Goal: Task Accomplishment & Management: Manage account settings

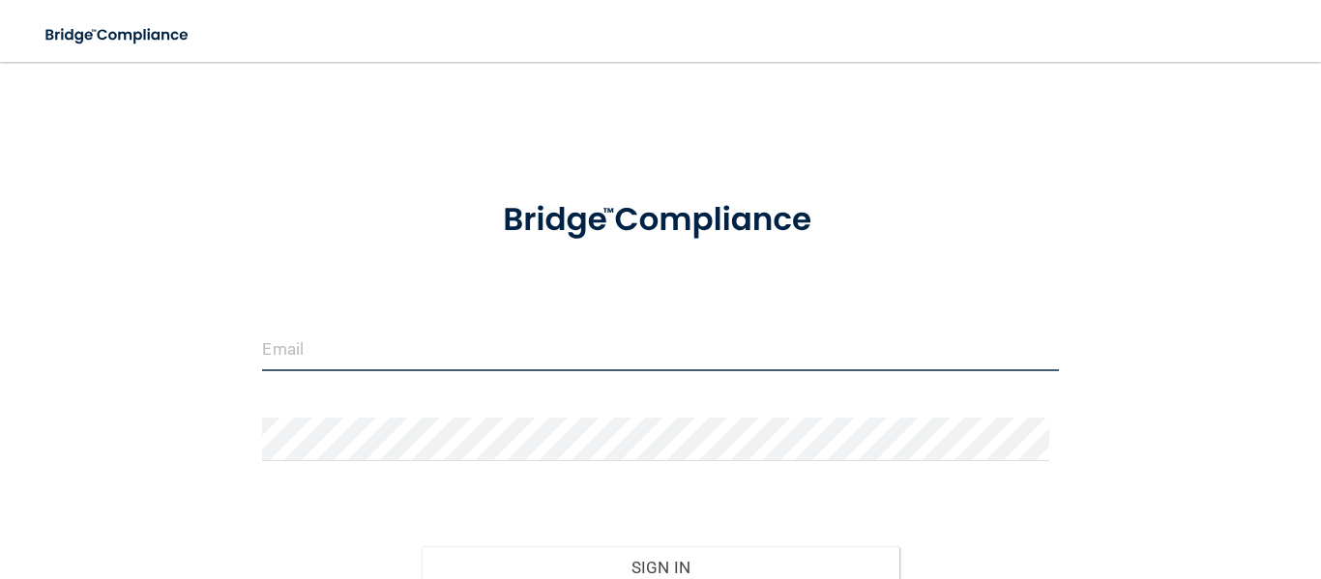
click at [460, 353] on input "email" at bounding box center [660, 350] width 796 height 44
type input "[EMAIL_ADDRESS][DOMAIN_NAME]"
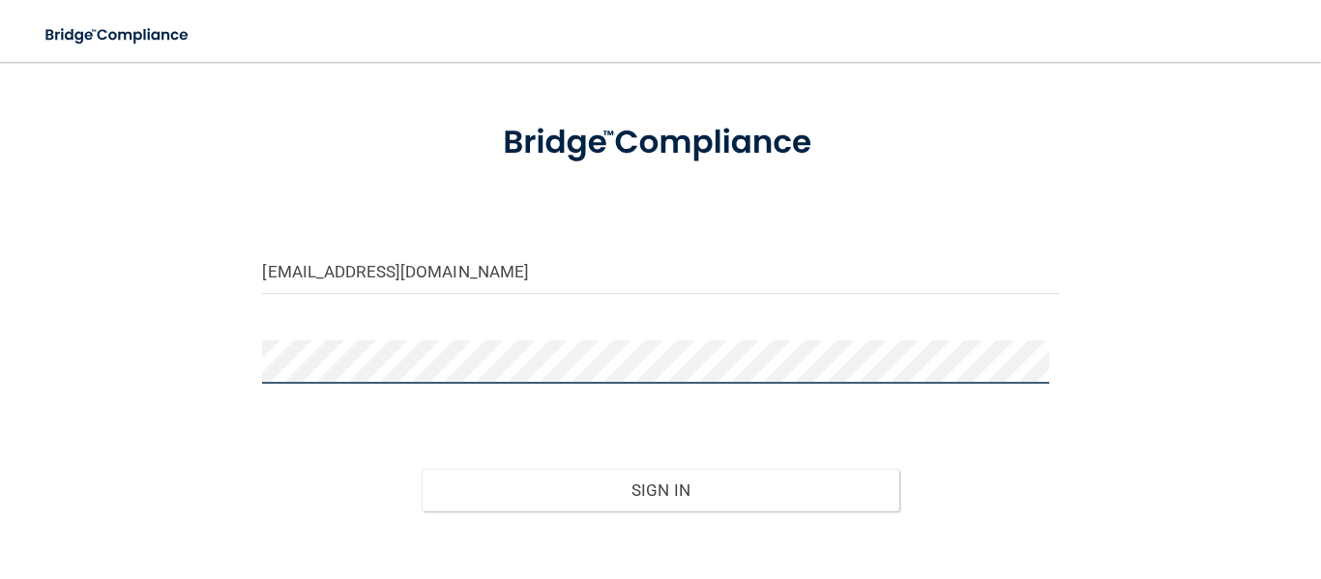
scroll to position [183, 0]
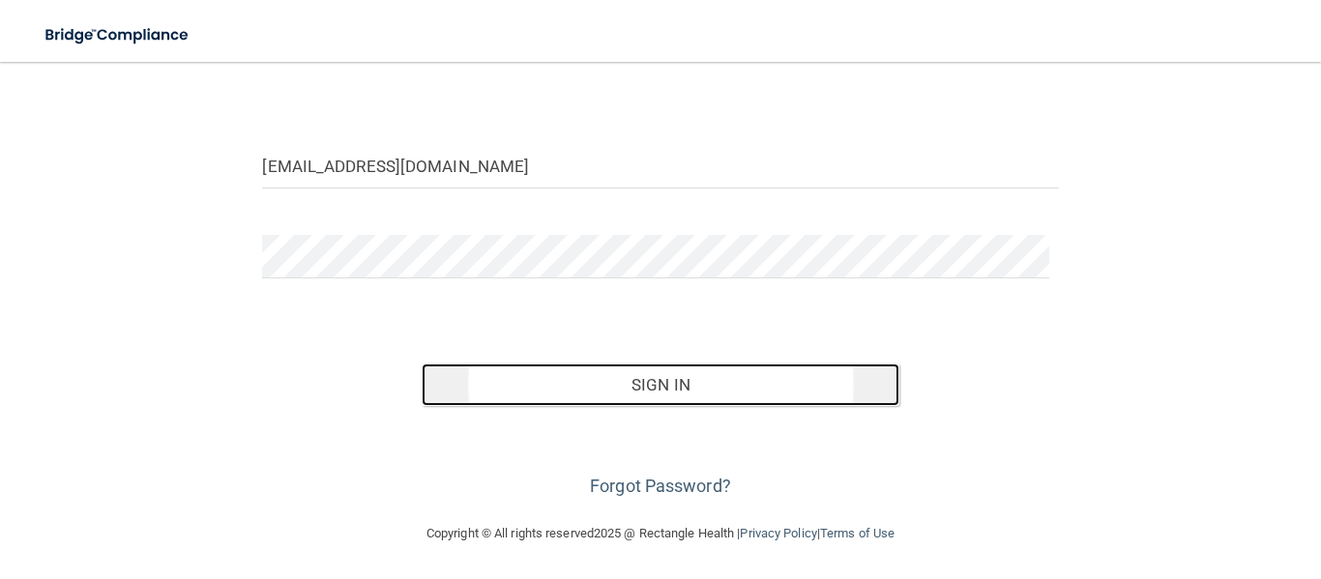
click at [671, 397] on button "Sign In" at bounding box center [661, 385] width 478 height 43
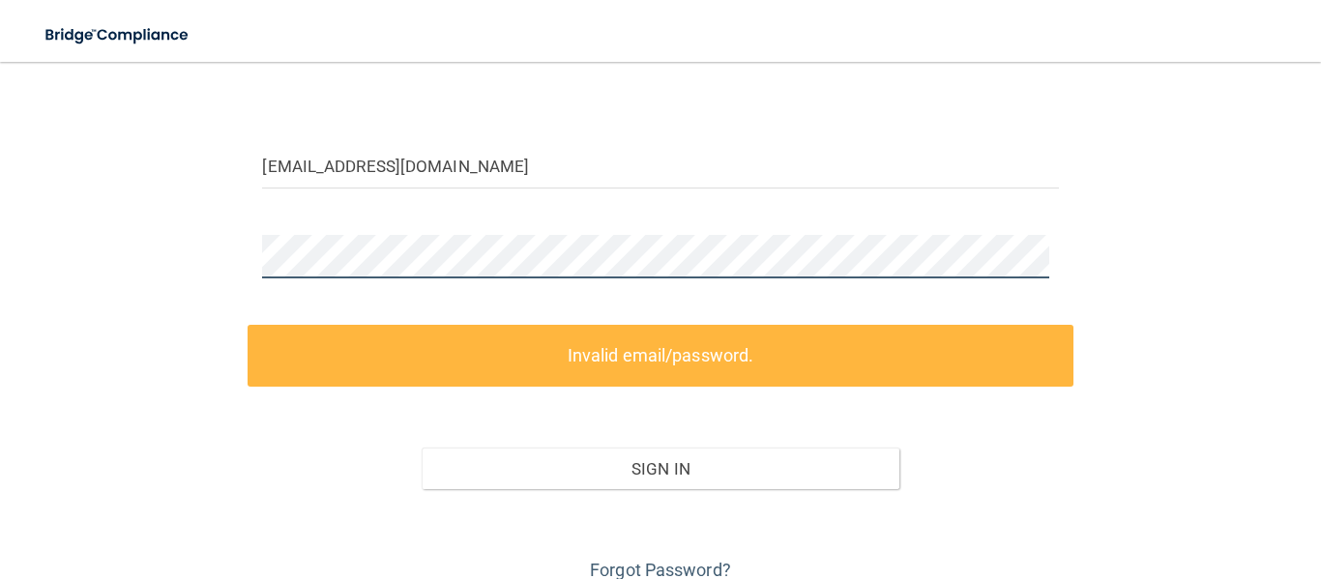
click at [218, 251] on div "[EMAIL_ADDRESS][DOMAIN_NAME] Invalid email/password. You don't have permission …" at bounding box center [661, 242] width 1244 height 688
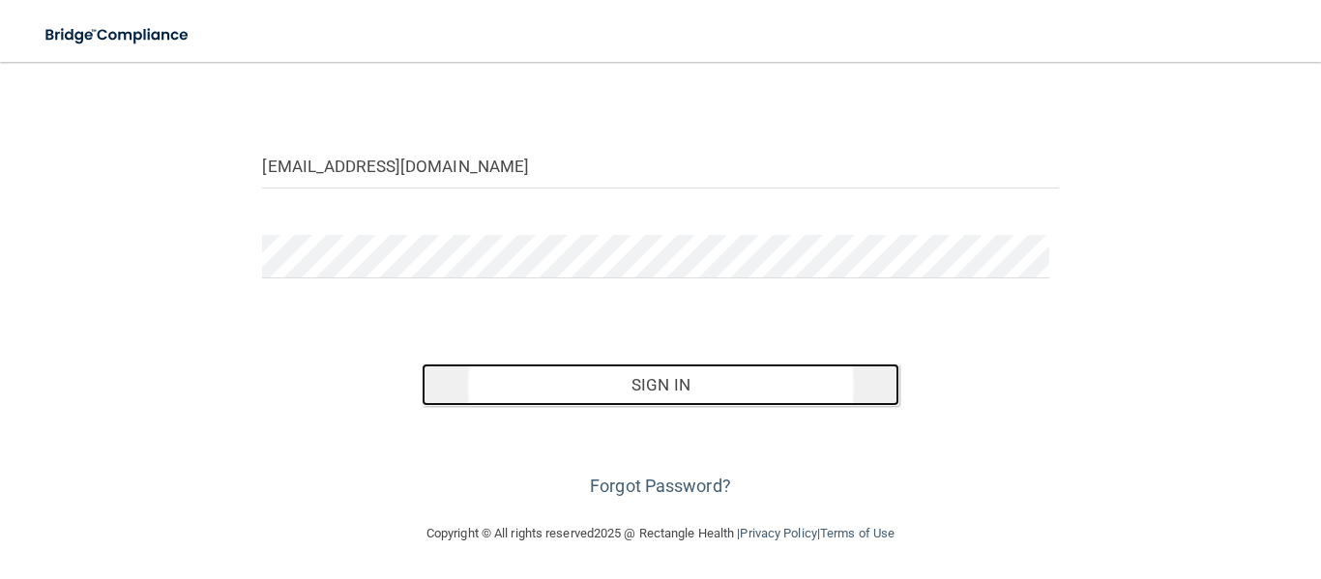
click at [760, 385] on button "Sign In" at bounding box center [661, 385] width 478 height 43
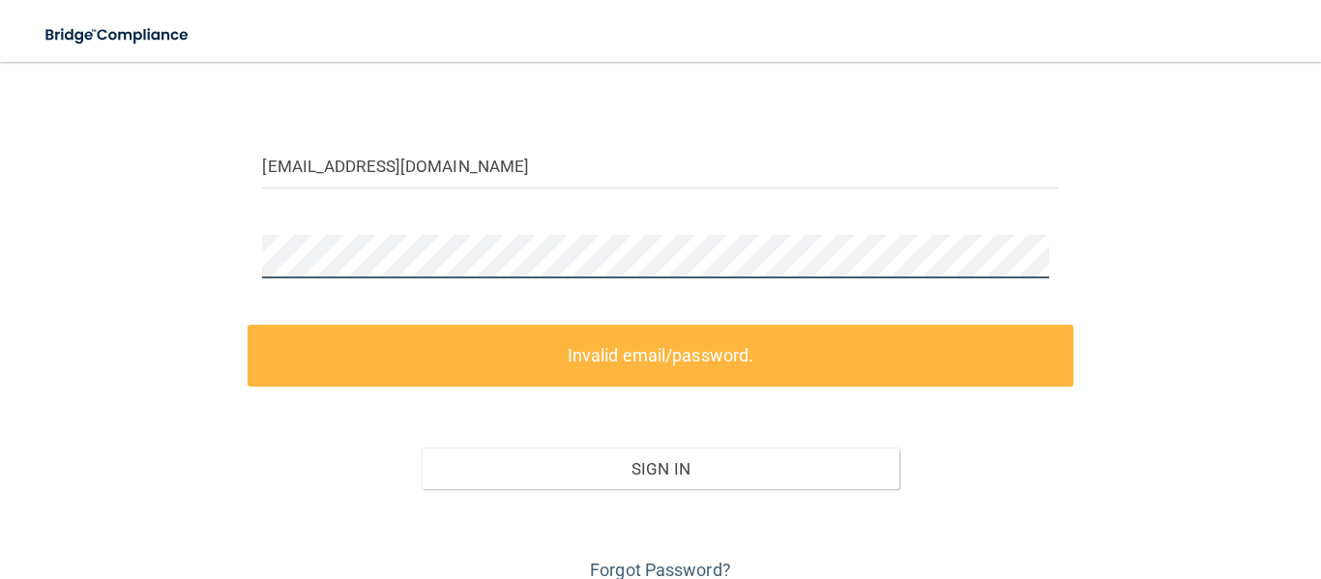
scroll to position [86, 0]
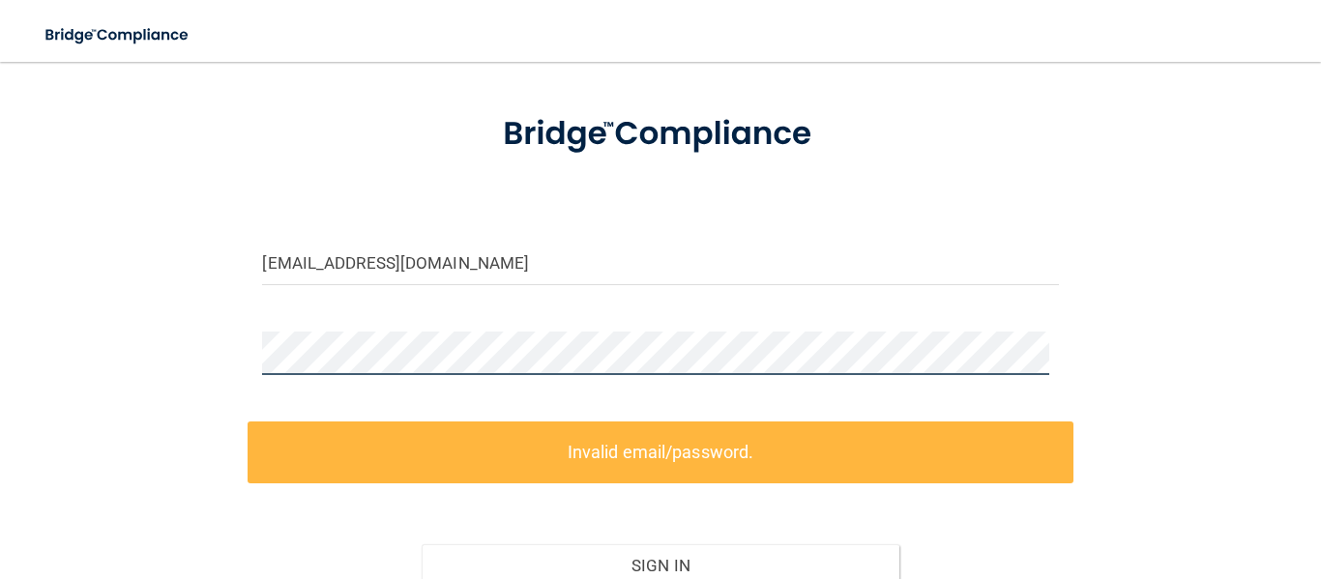
click at [226, 365] on div "[EMAIL_ADDRESS][DOMAIN_NAME] Invalid email/password. You don't have permission …" at bounding box center [661, 339] width 1244 height 688
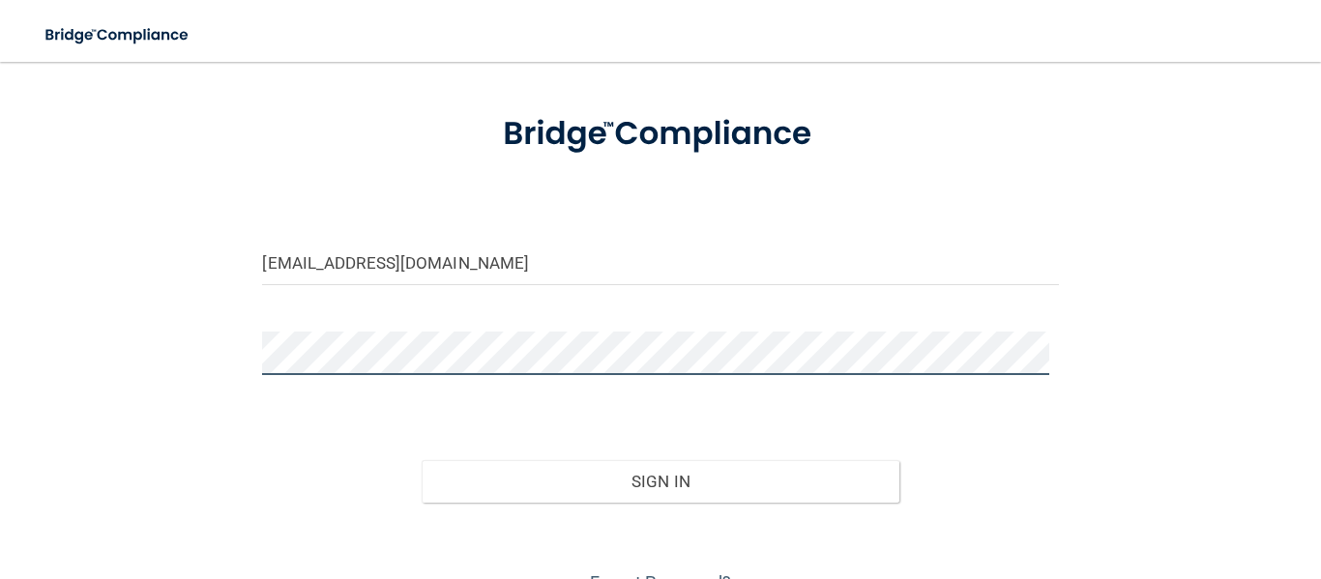
click at [422, 460] on button "Sign In" at bounding box center [661, 481] width 478 height 43
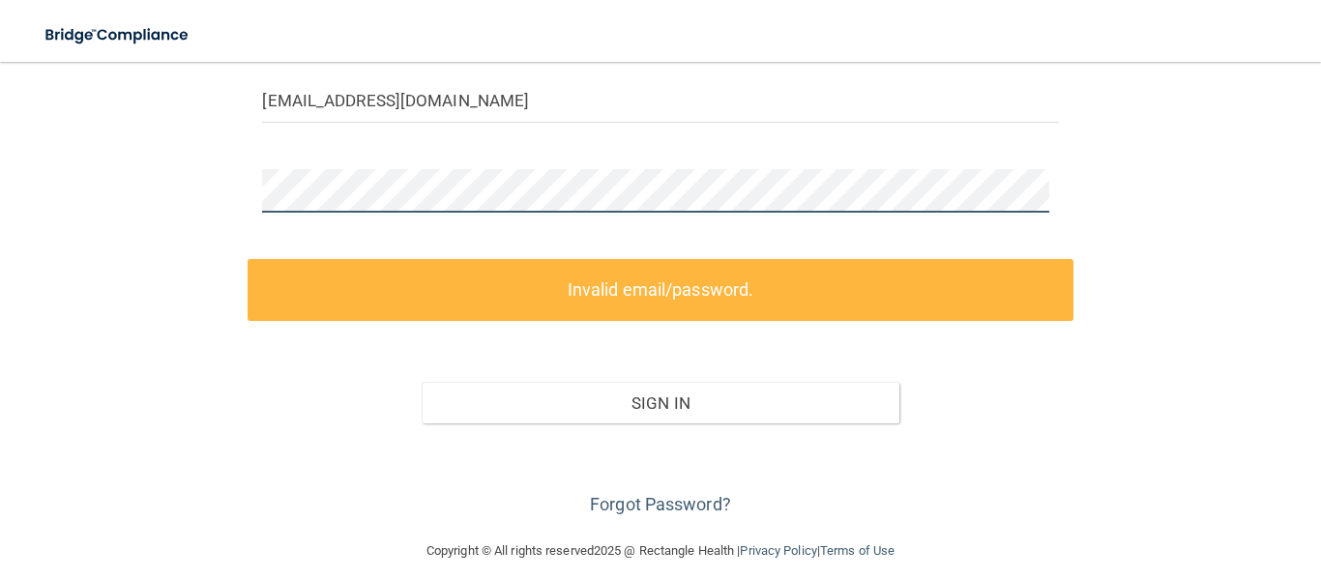
scroll to position [266, 0]
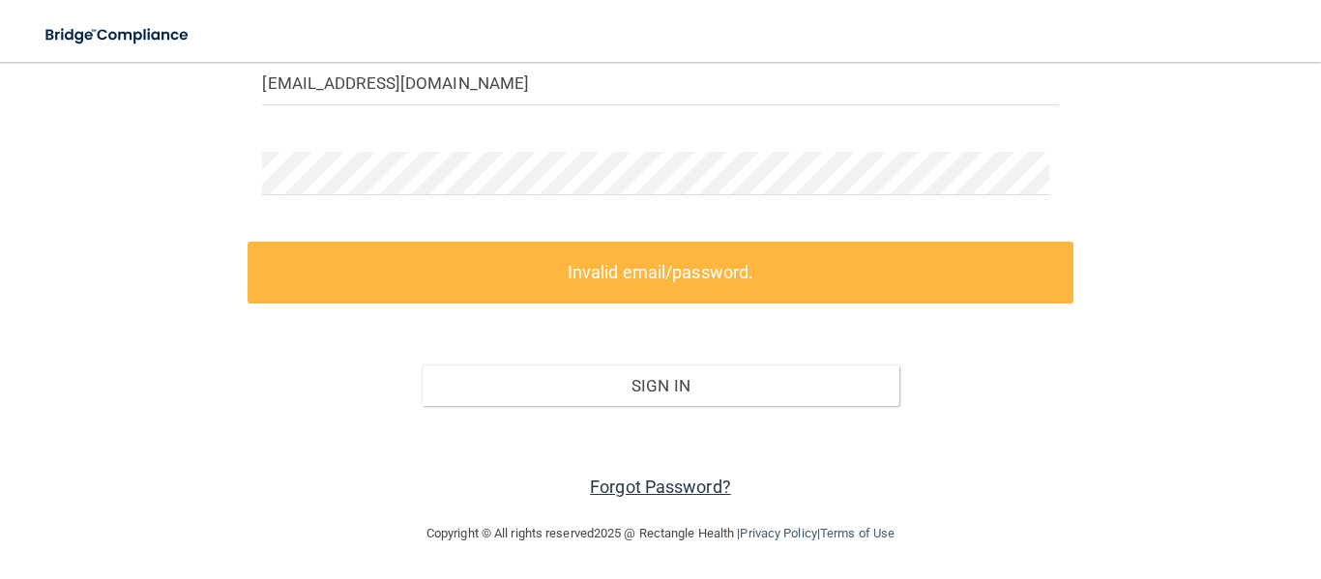
click at [610, 489] on link "Forgot Password?" at bounding box center [660, 487] width 141 height 20
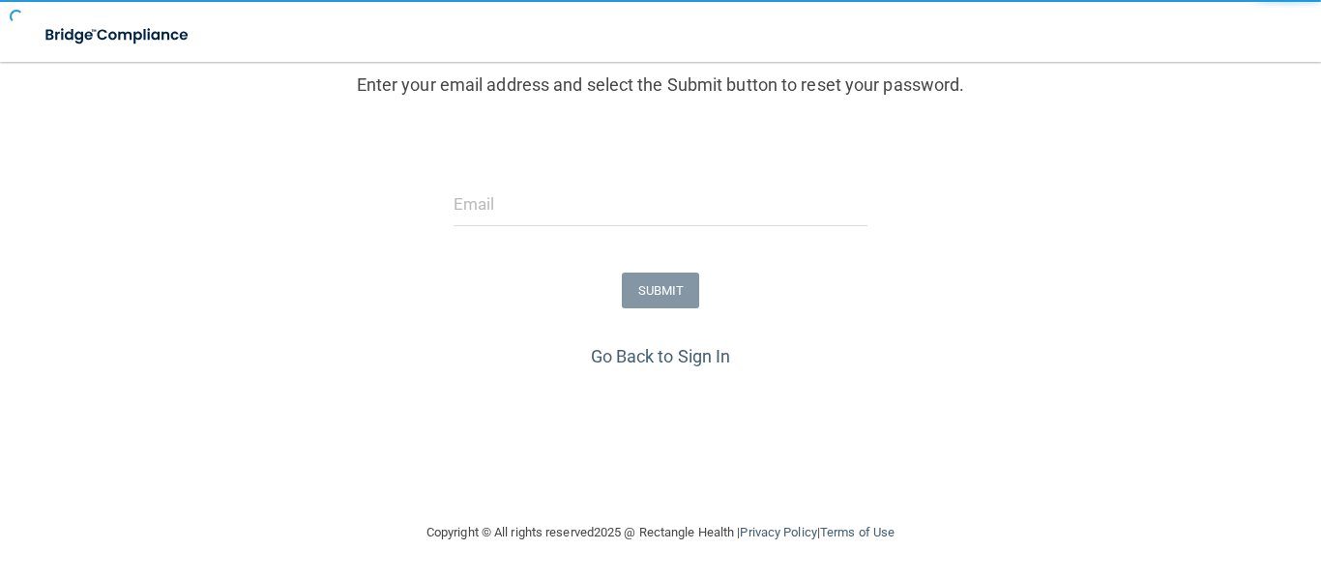
scroll to position [242, 0]
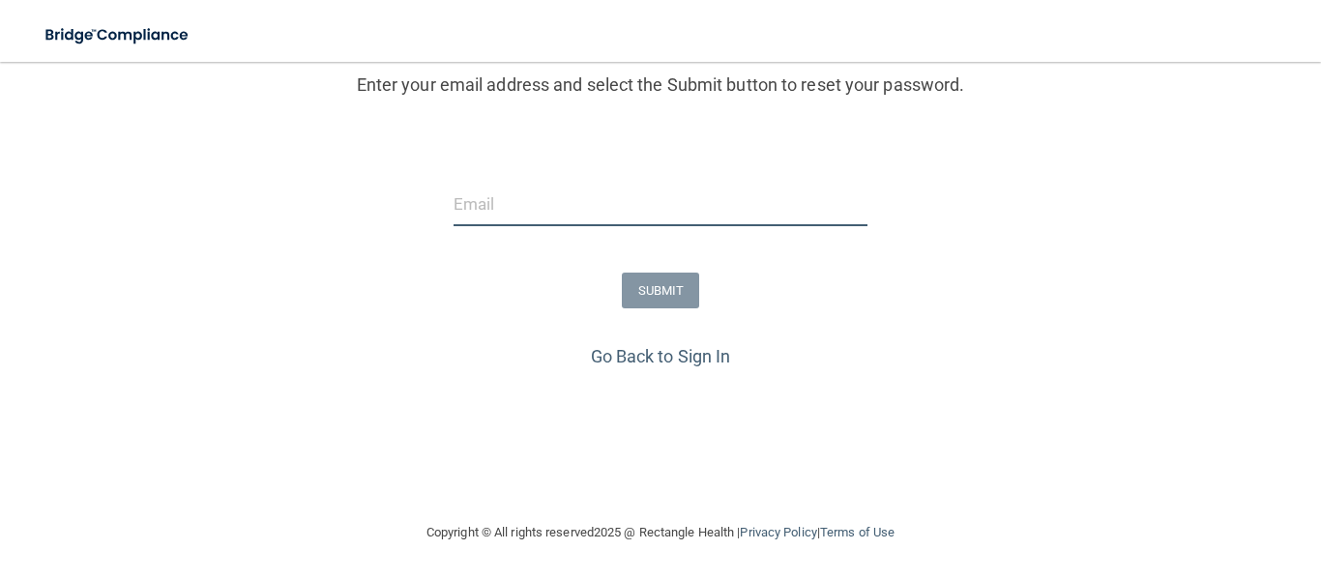
click at [519, 196] on input "email" at bounding box center [661, 205] width 415 height 44
type input "[EMAIL_ADDRESS][DOMAIN_NAME]"
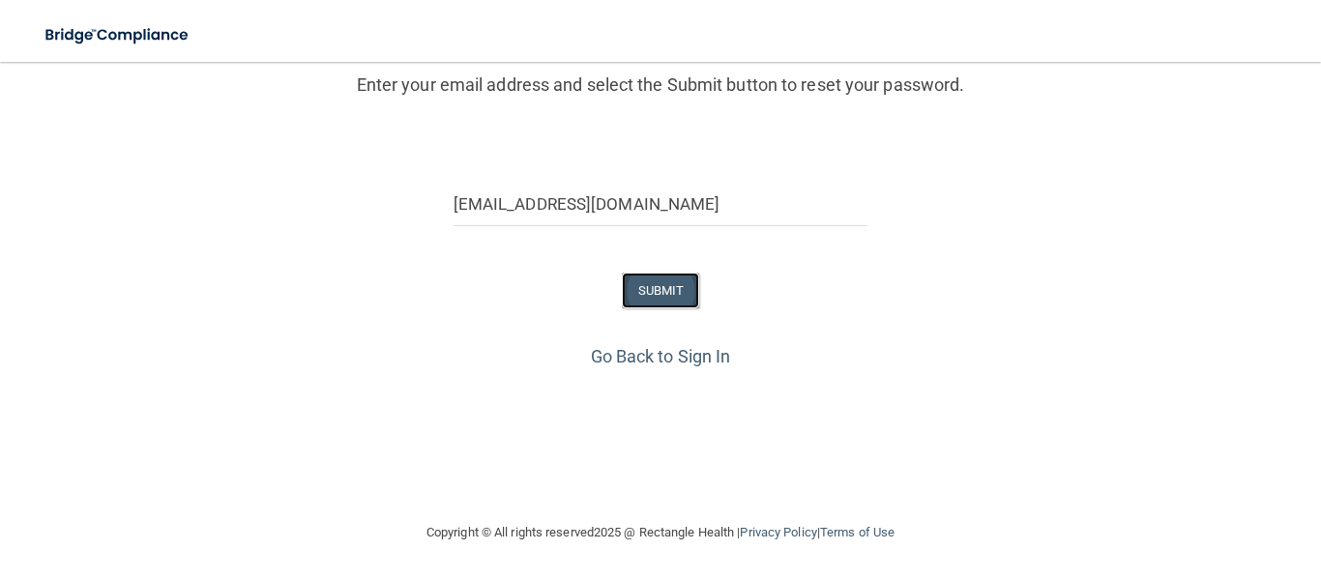
drag, startPoint x: 654, startPoint y: 282, endPoint x: 643, endPoint y: 294, distance: 15.7
click at [650, 289] on button "SUBMIT" at bounding box center [661, 291] width 78 height 36
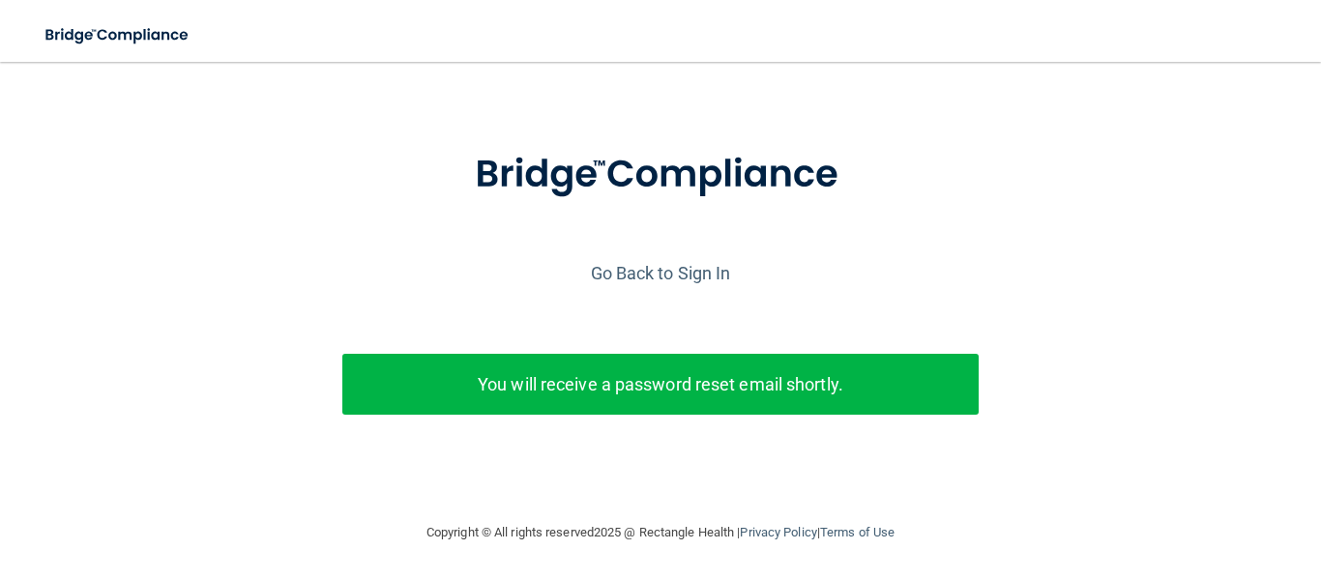
click at [518, 368] on p "You will receive a password reset email shortly." at bounding box center [660, 384] width 607 height 32
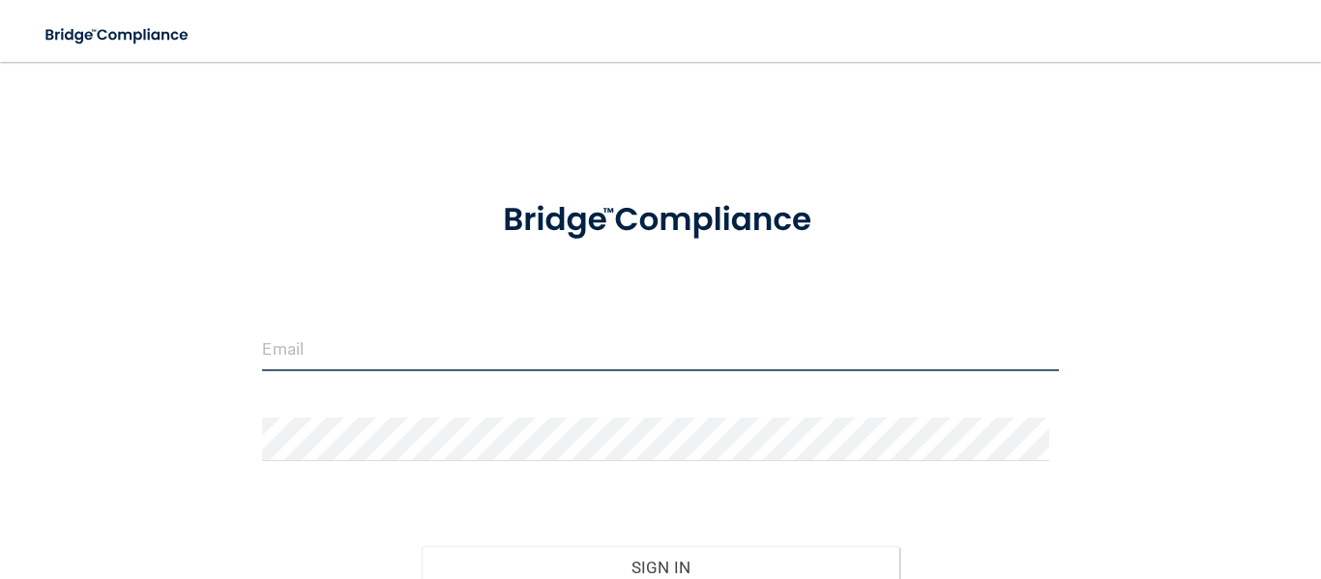
click at [439, 365] on input "email" at bounding box center [660, 350] width 796 height 44
type input "[EMAIL_ADDRESS][DOMAIN_NAME]"
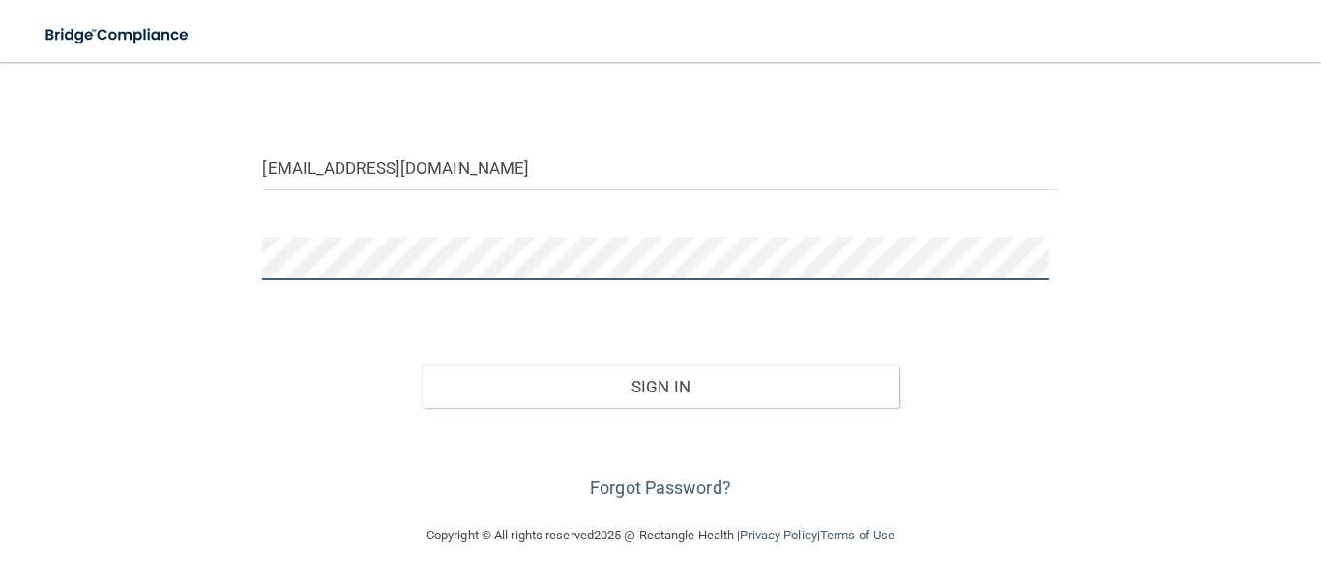
scroll to position [183, 0]
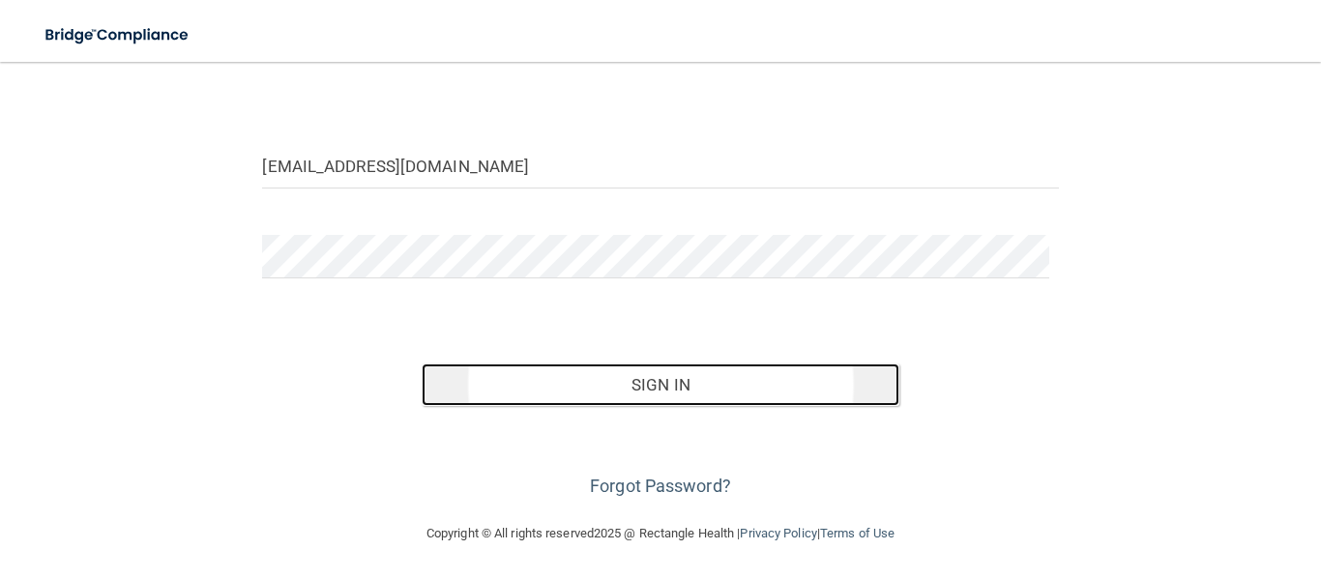
click at [663, 385] on button "Sign In" at bounding box center [661, 385] width 478 height 43
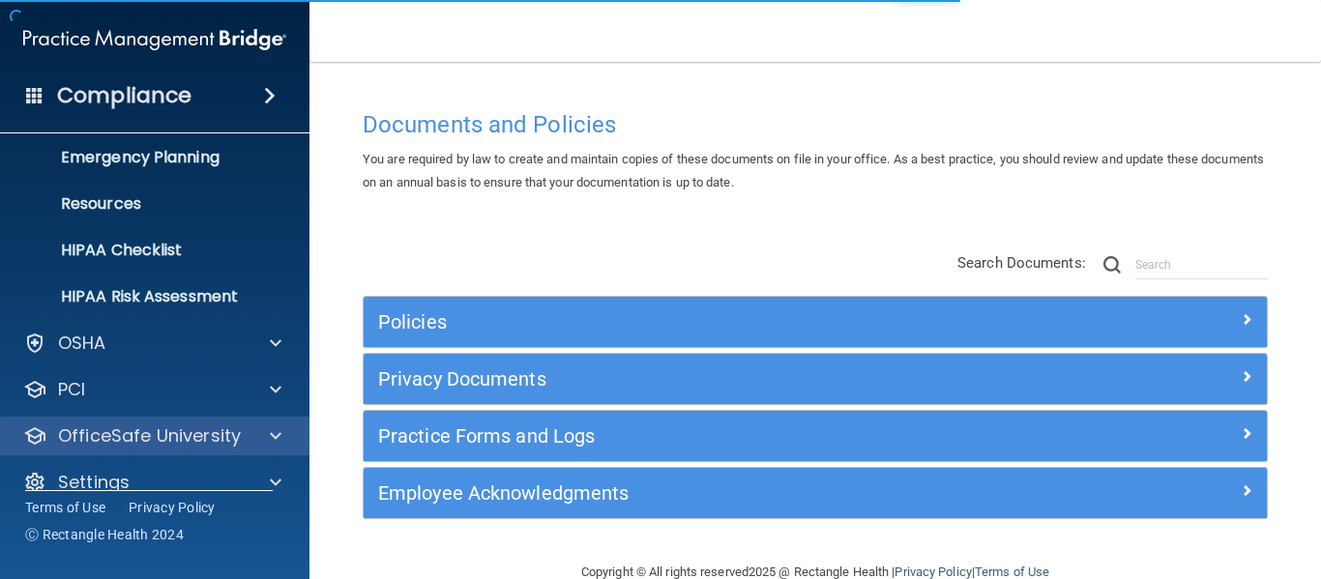
scroll to position [223, 0]
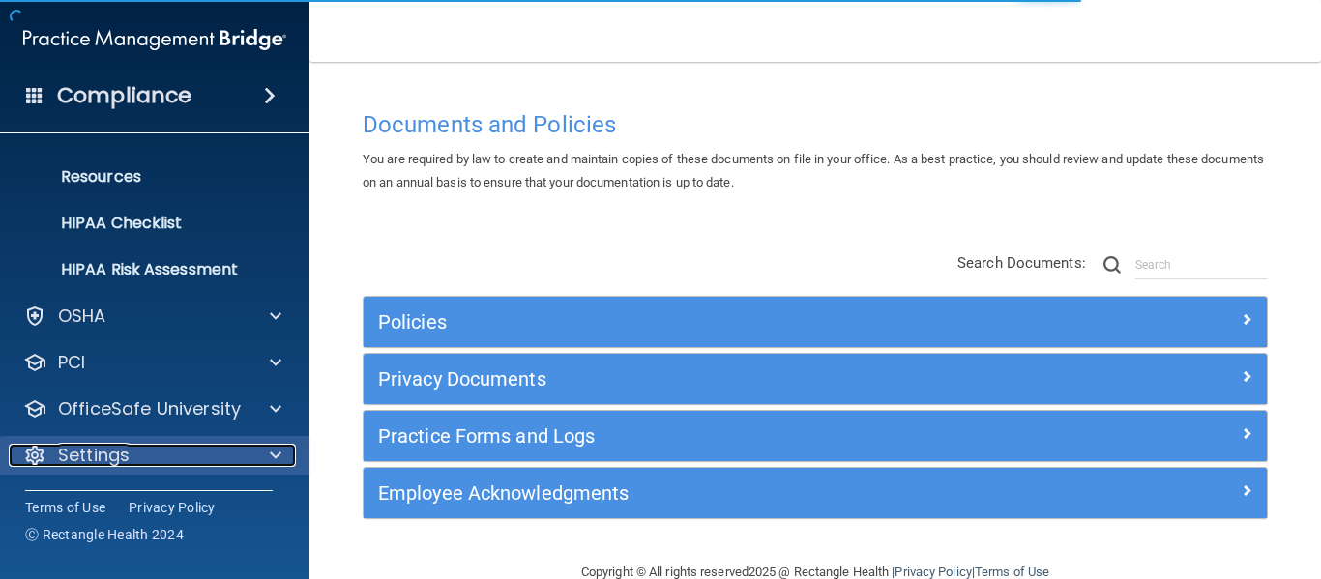
click at [103, 461] on p "Settings" at bounding box center [94, 455] width 72 height 23
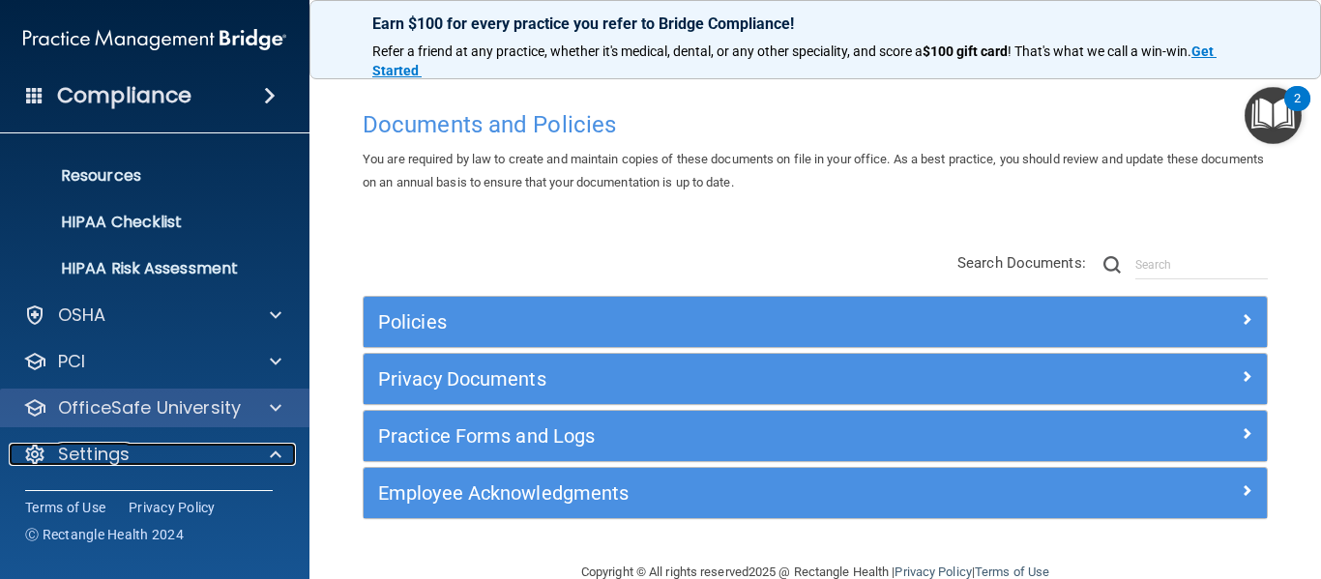
scroll to position [408, 0]
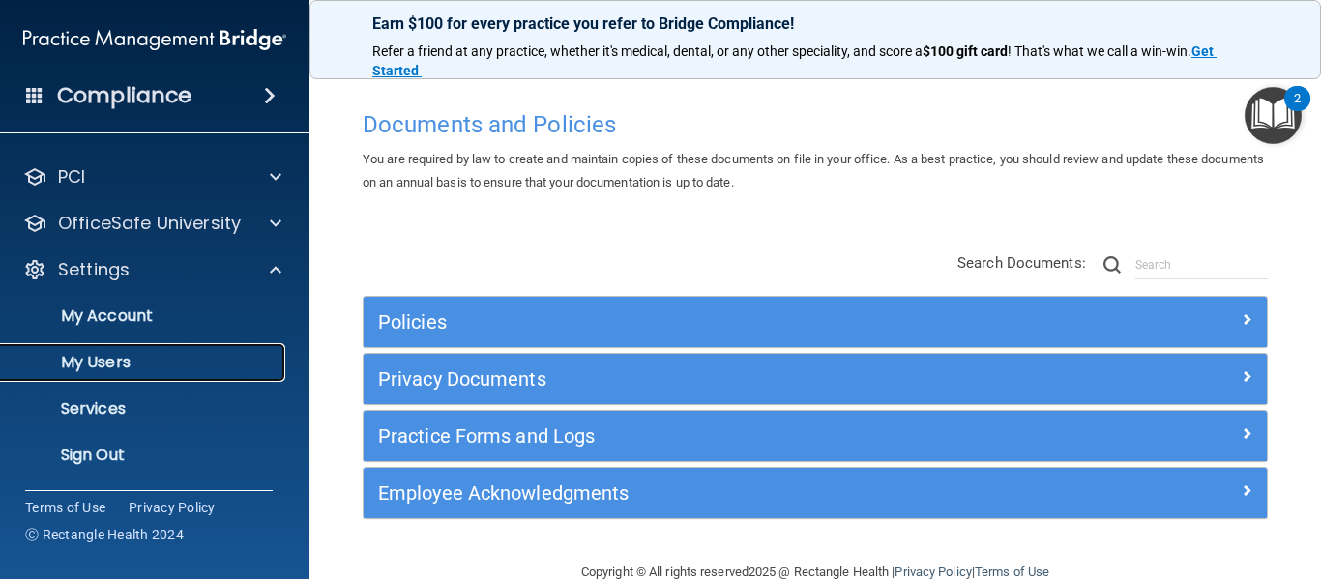
click at [111, 370] on p "My Users" at bounding box center [145, 362] width 264 height 19
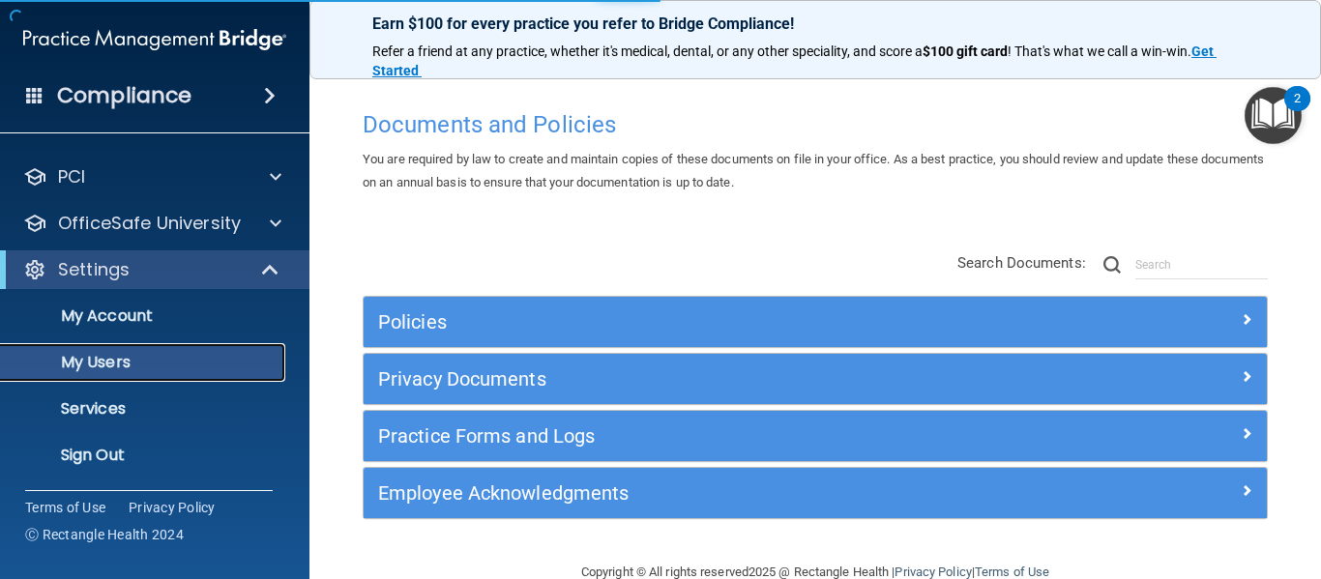
scroll to position [83, 0]
select select "20"
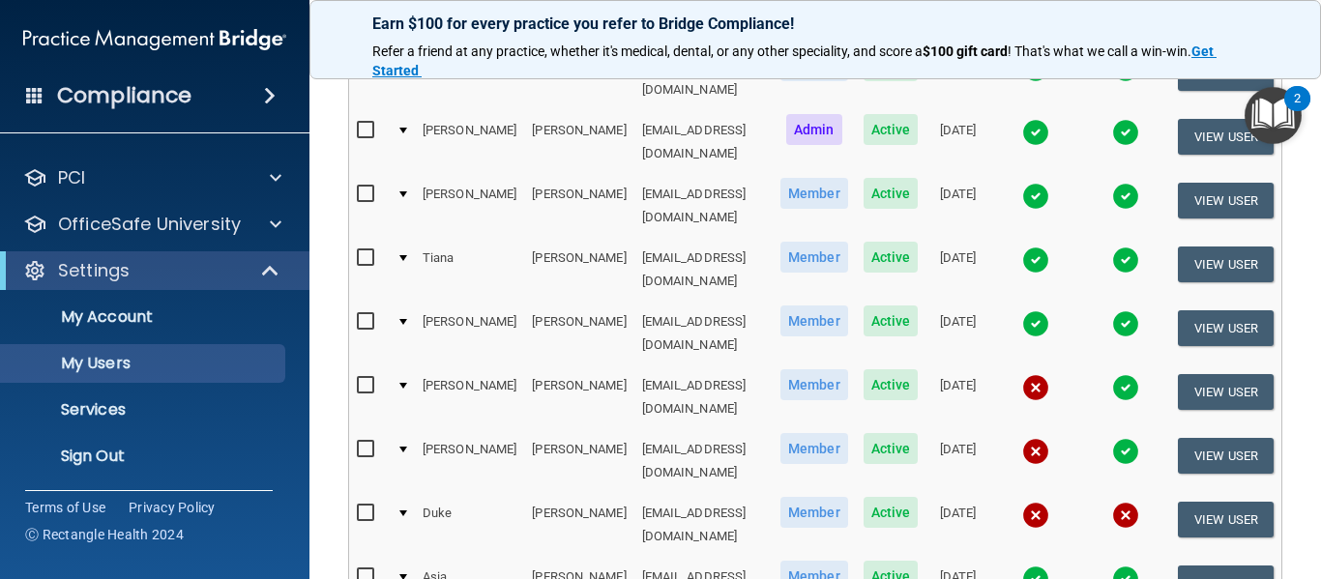
scroll to position [387, 0]
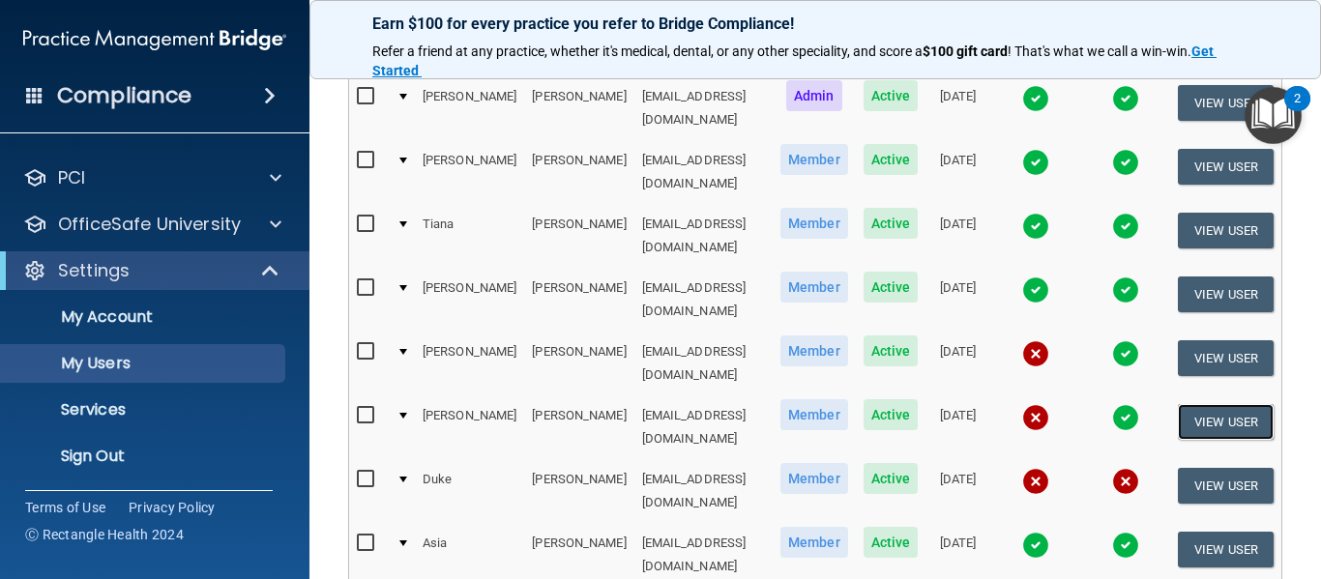
drag, startPoint x: 1218, startPoint y: 350, endPoint x: 1102, endPoint y: 375, distance: 118.7
click at [1218, 404] on button "View User" at bounding box center [1226, 422] width 96 height 36
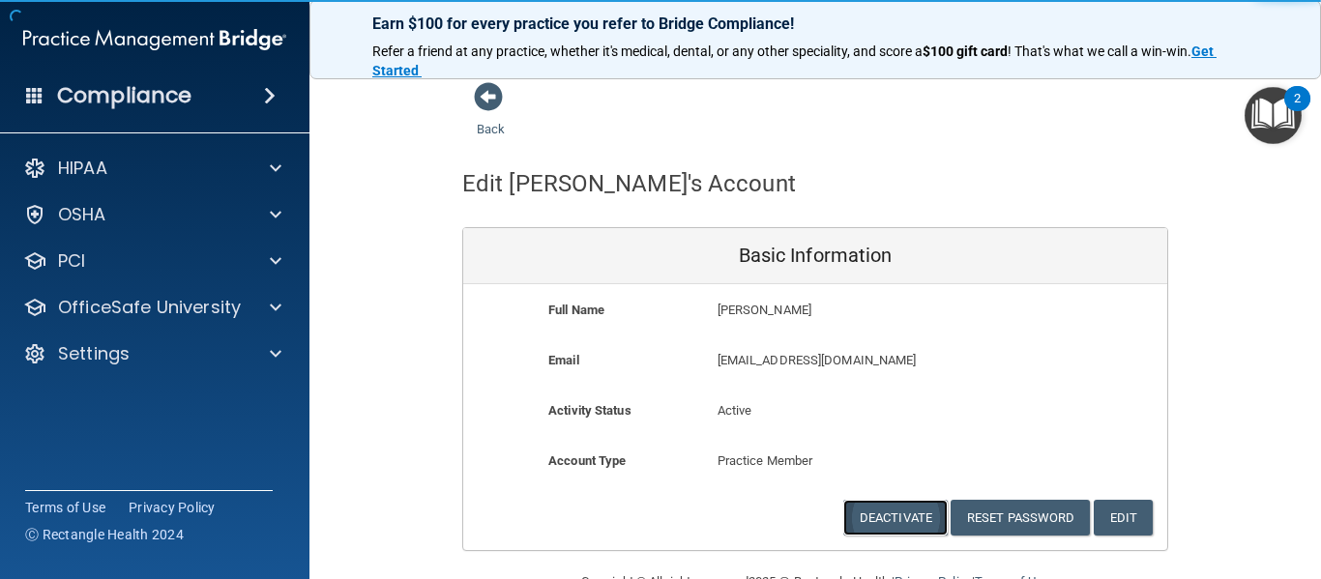
click at [889, 509] on button "Deactivate" at bounding box center [895, 518] width 104 height 36
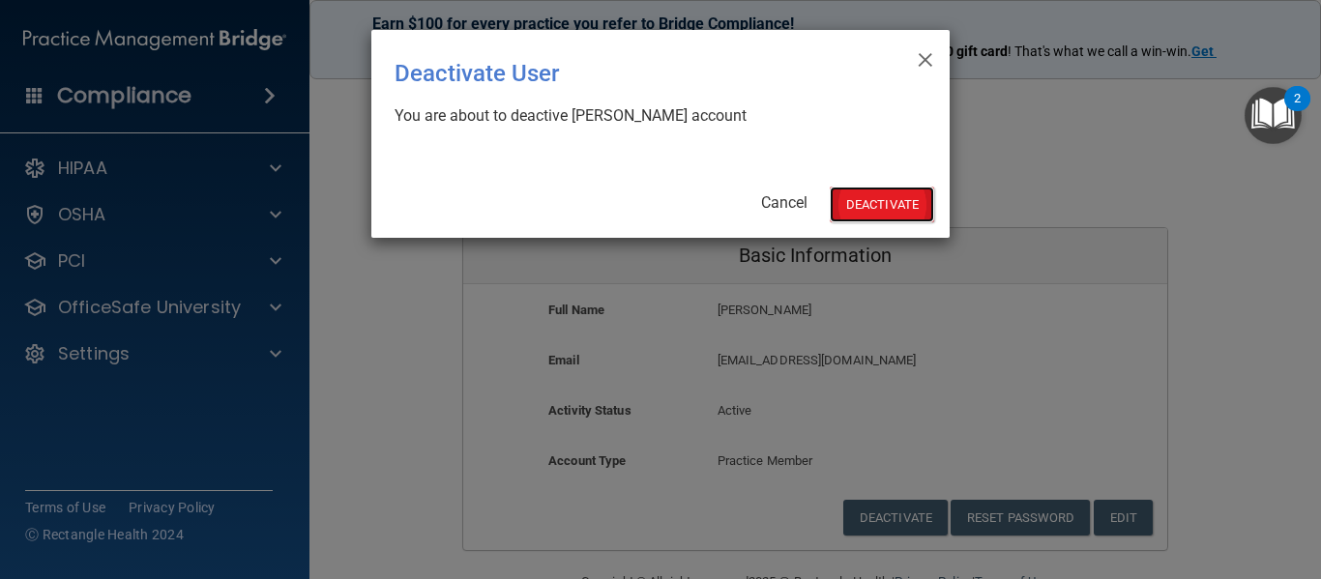
click at [892, 193] on button "Deactivate" at bounding box center [882, 205] width 104 height 36
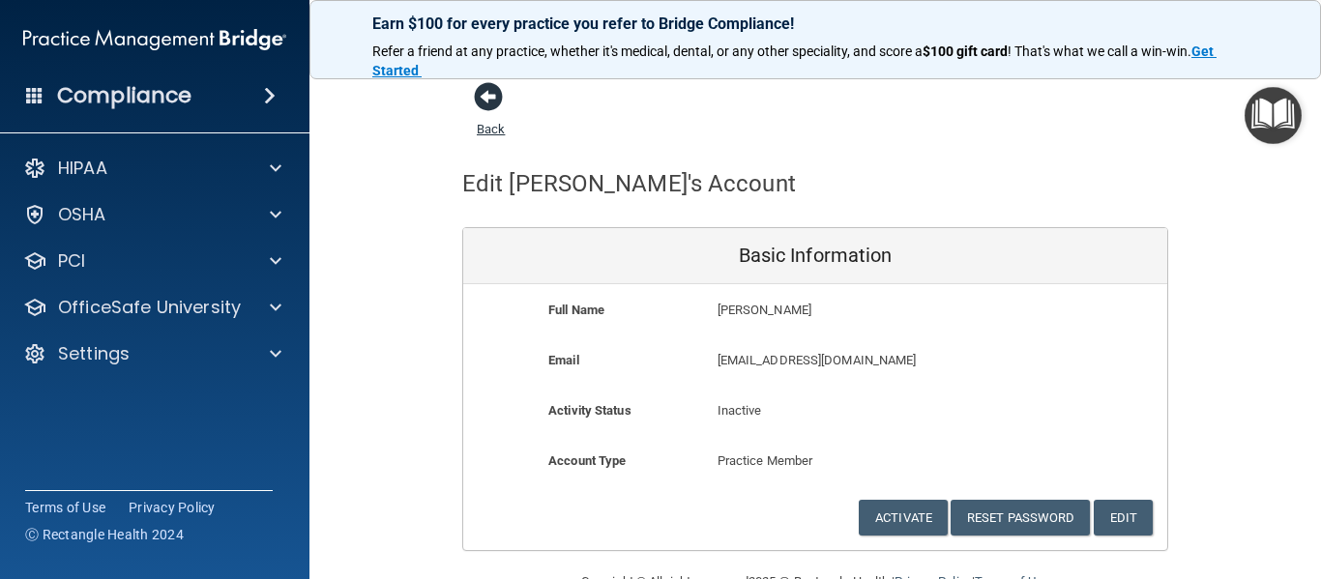
click at [481, 99] on span at bounding box center [488, 96] width 29 height 29
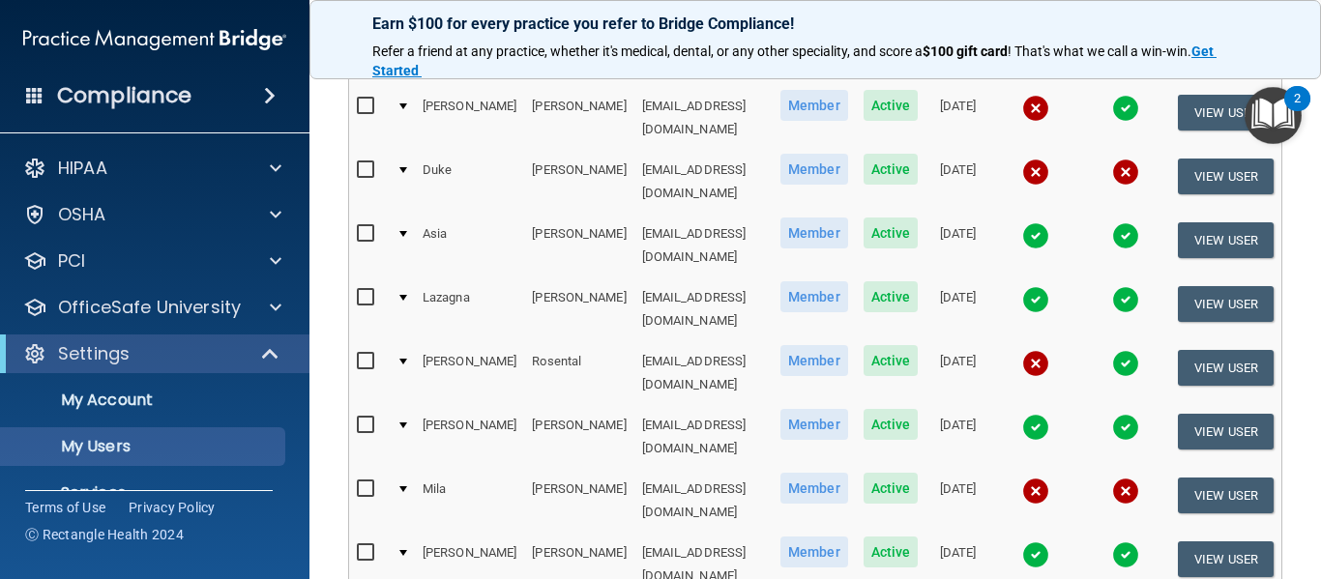
scroll to position [677, 0]
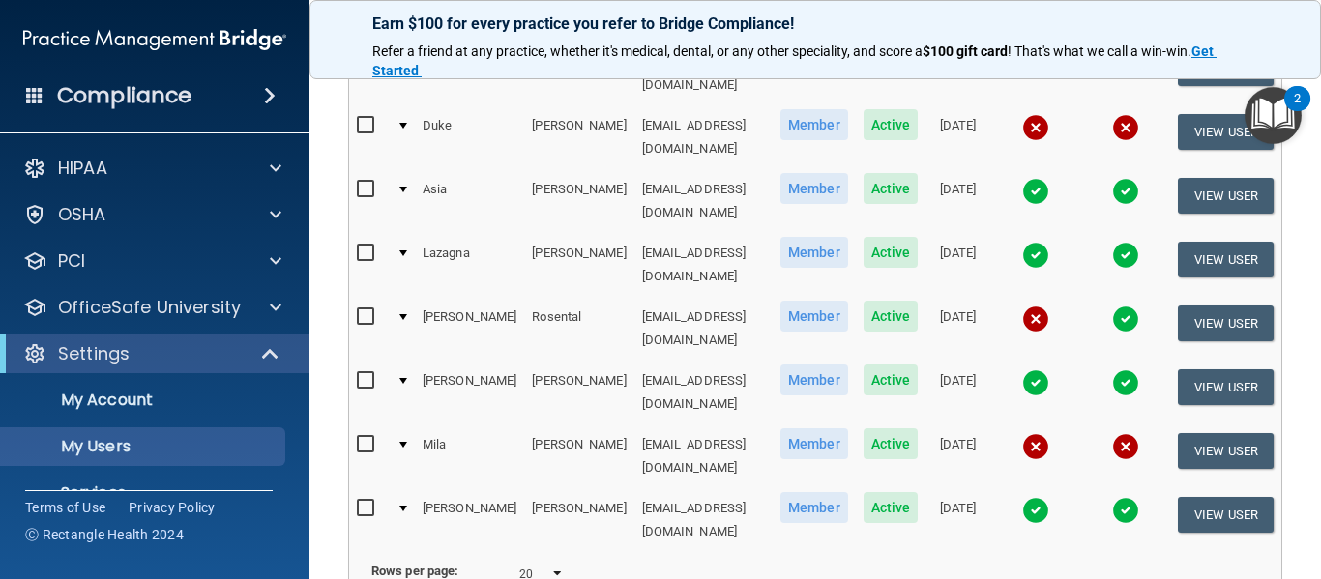
click at [554, 560] on select "10 20 30 40 all" at bounding box center [541, 574] width 44 height 29
click at [555, 560] on select "10 20 30 40 all" at bounding box center [541, 574] width 44 height 29
click at [543, 551] on td "Rows per page: 10 20 30 40 all" at bounding box center [815, 573] width 932 height 45
click at [557, 560] on select "10 20 30 40 all" at bounding box center [541, 574] width 44 height 29
select select "14"
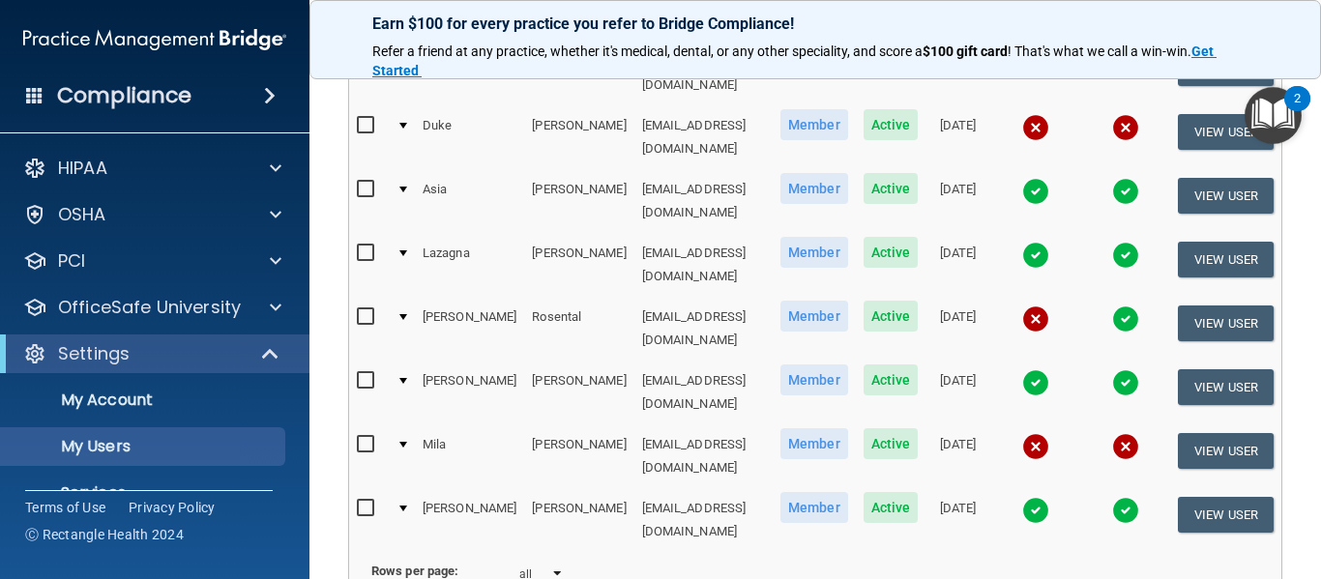
click at [519, 560] on select "10 20 30 40 all" at bounding box center [541, 574] width 44 height 29
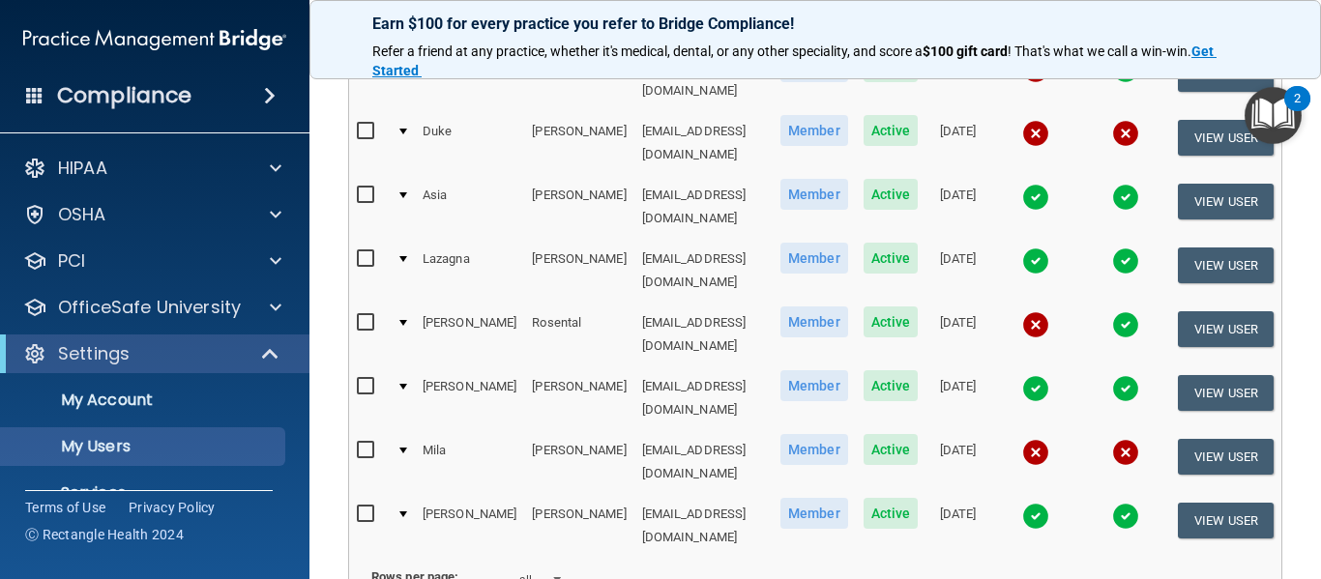
scroll to position [677, 0]
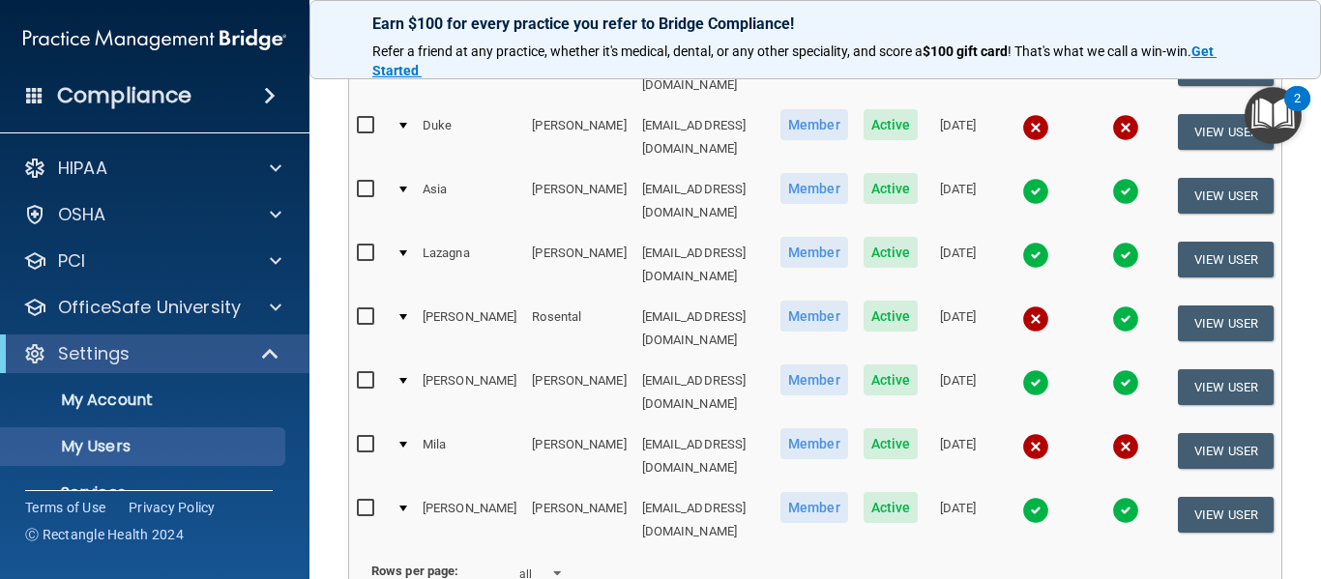
drag, startPoint x: 1003, startPoint y: 559, endPoint x: 1013, endPoint y: 566, distance: 11.8
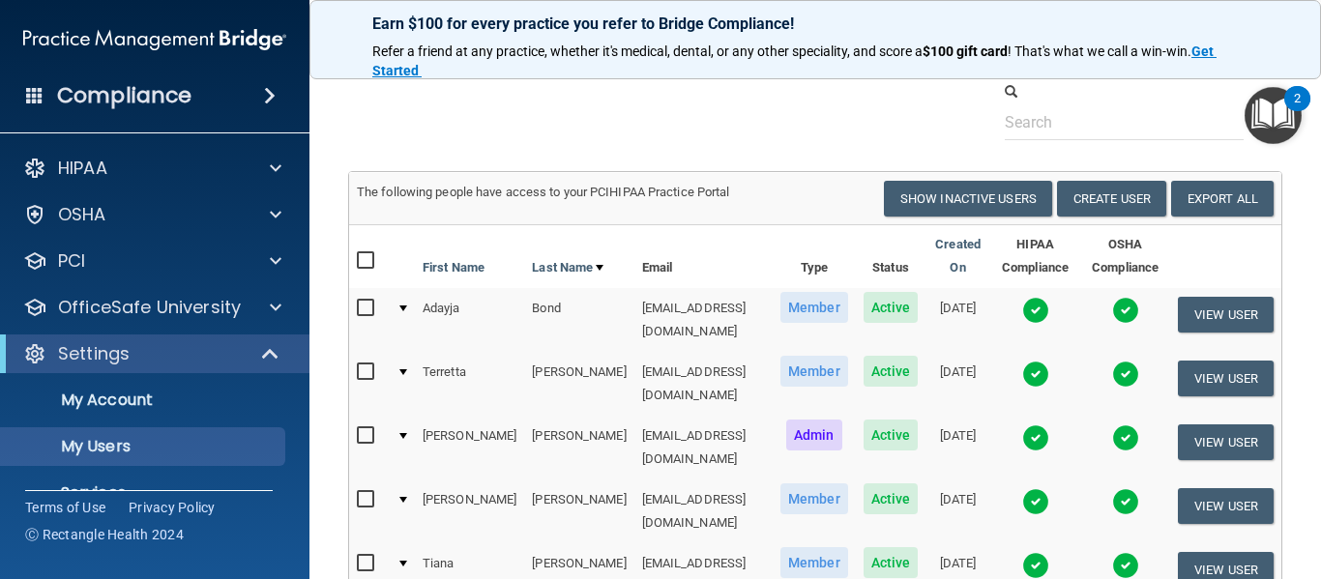
scroll to position [0, 0]
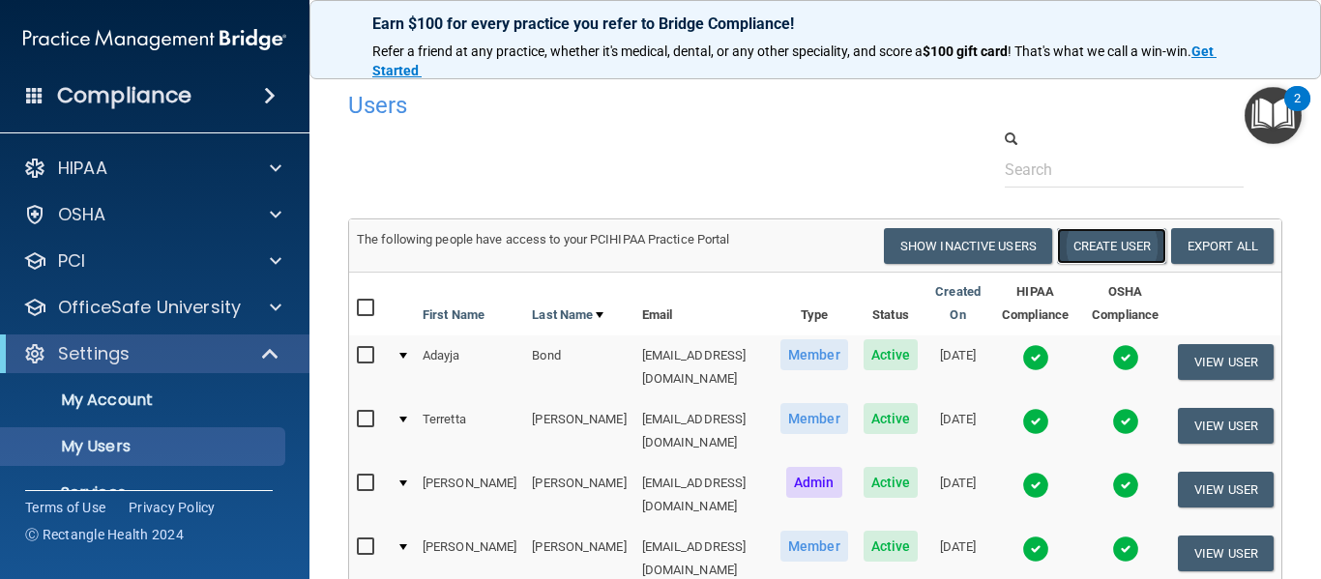
click at [1113, 250] on button "Create User" at bounding box center [1111, 246] width 109 height 36
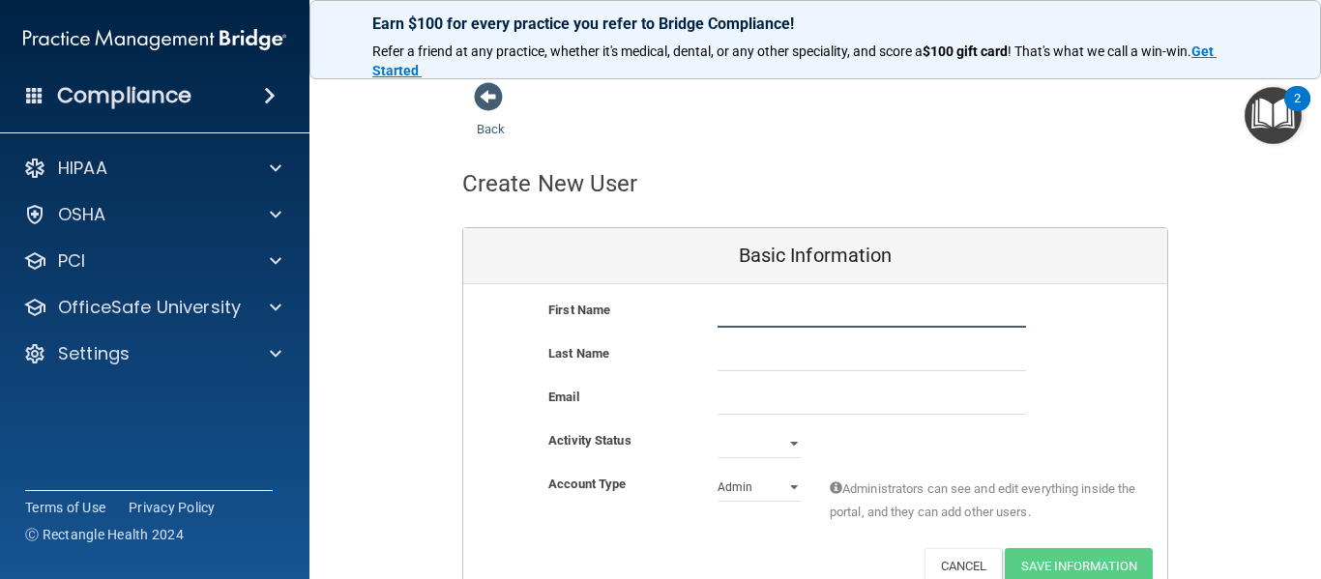
click at [789, 315] on input "text" at bounding box center [872, 313] width 309 height 29
type input "Yraida"
type input "Filion"
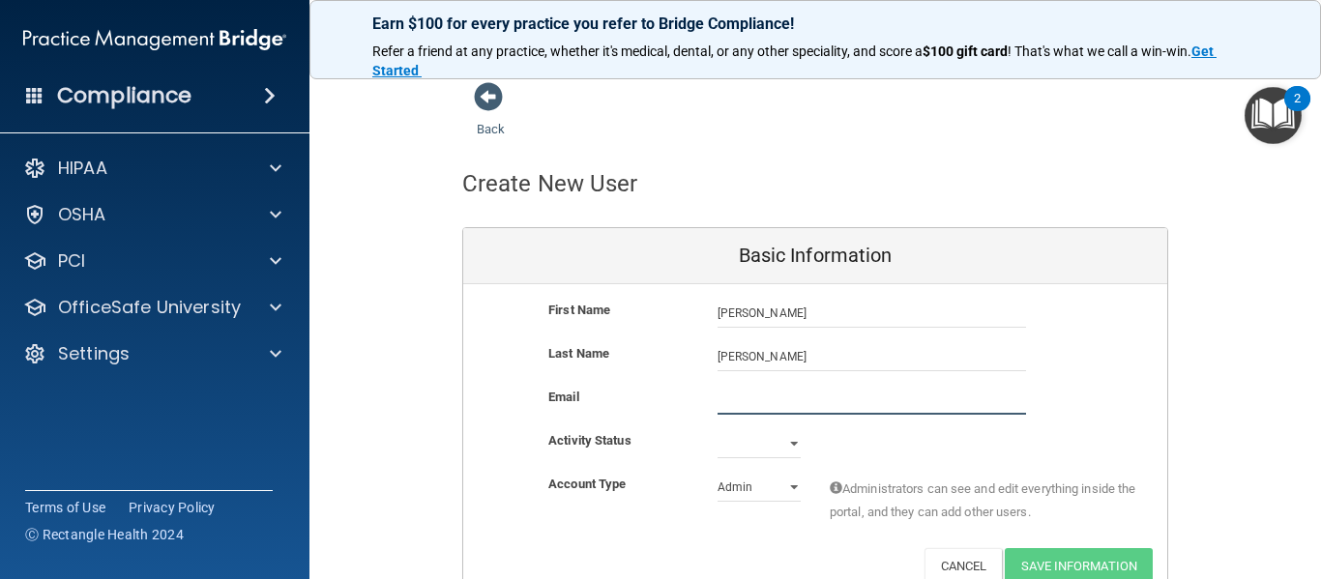
click at [744, 397] on input "email" at bounding box center [872, 400] width 309 height 29
paste input "yraid0810@gmail.com"
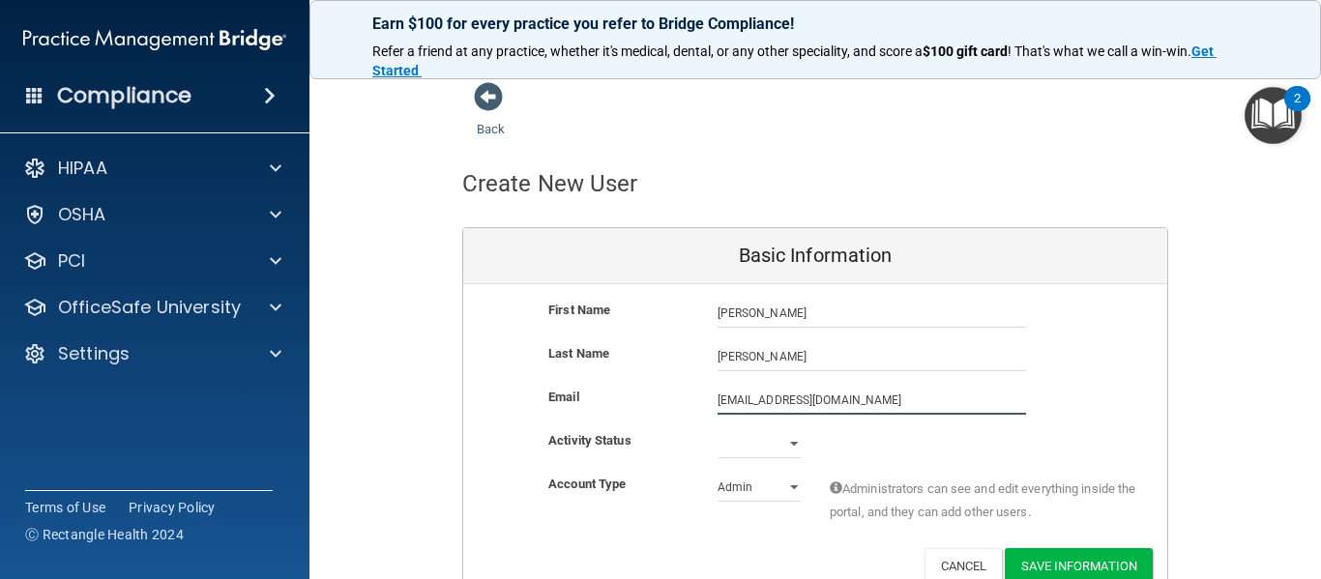
type input "yraid0810@gmail.com"
click at [746, 445] on select "Active Inactive" at bounding box center [759, 443] width 83 height 29
select select "active"
click at [718, 429] on select "Active Inactive" at bounding box center [759, 443] width 83 height 29
click at [762, 487] on select "Admin Member" at bounding box center [759, 487] width 83 height 29
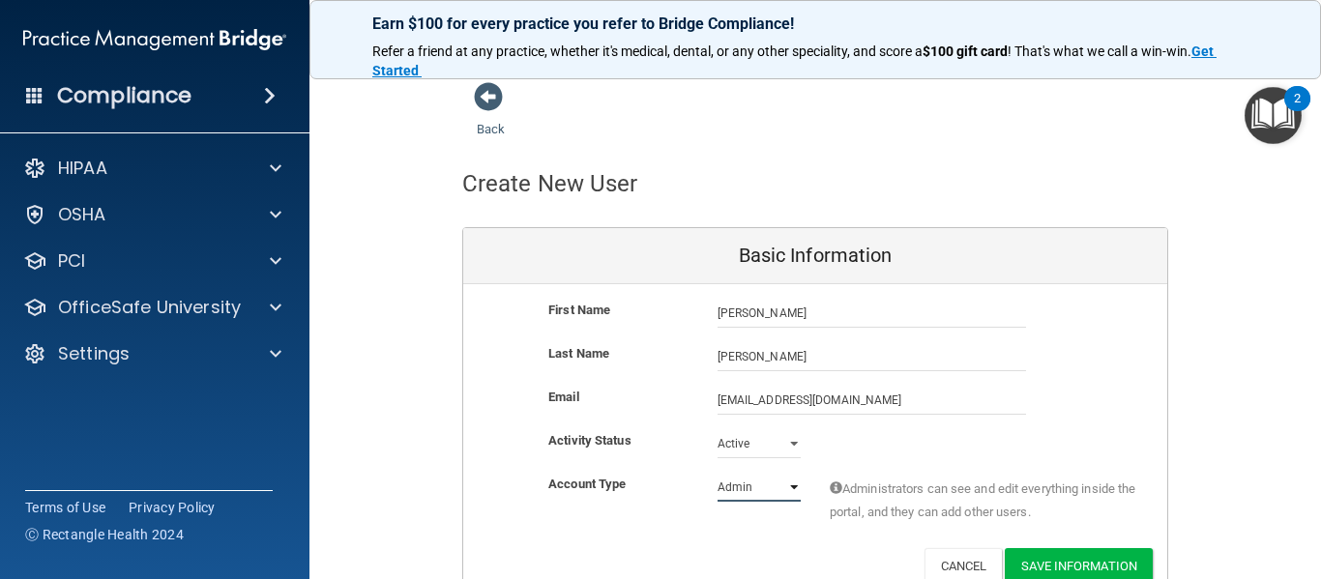
select select "practice_member"
click at [718, 473] on select "Admin Member" at bounding box center [759, 487] width 83 height 29
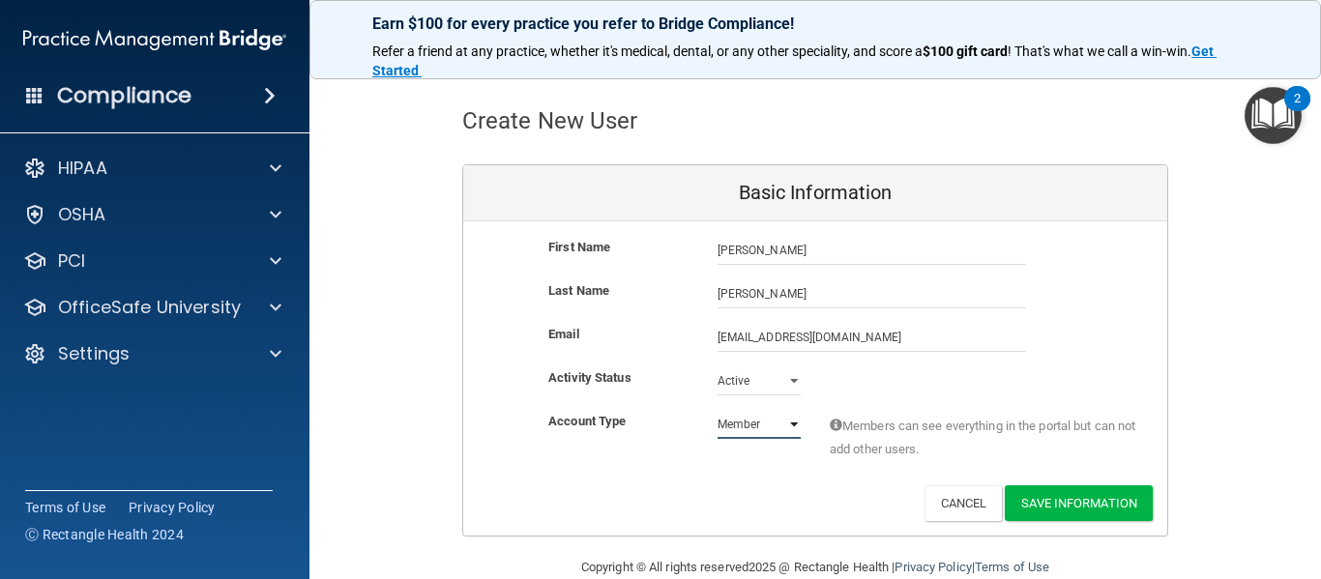
scroll to position [97, 0]
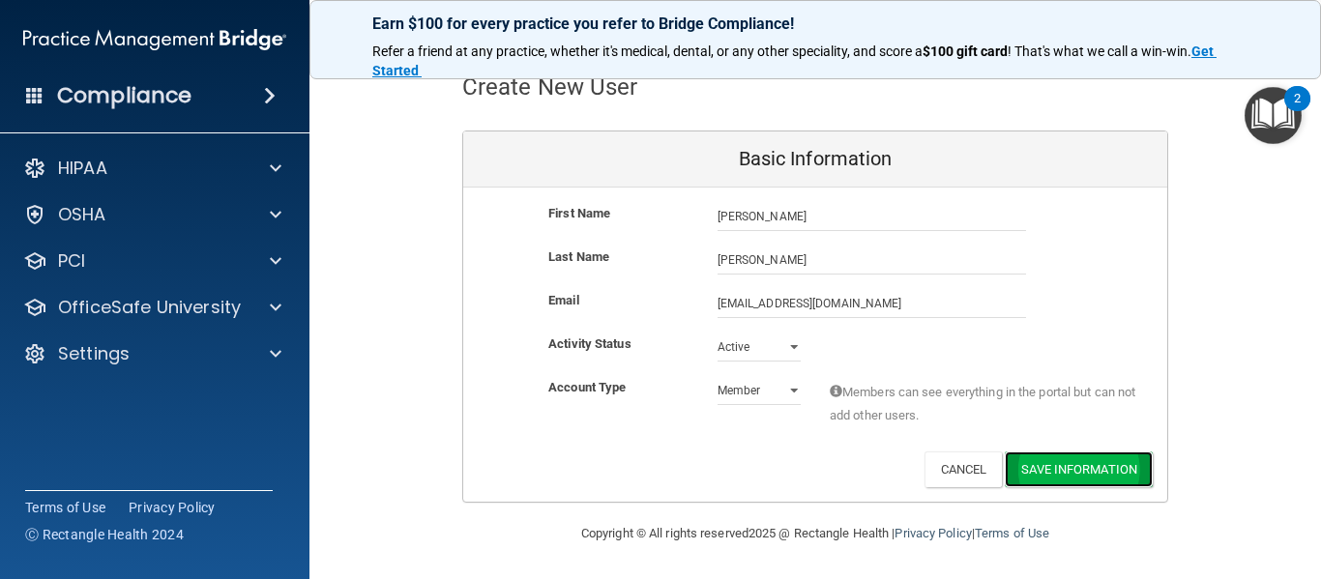
click at [1044, 480] on button "Save Information" at bounding box center [1079, 470] width 148 height 36
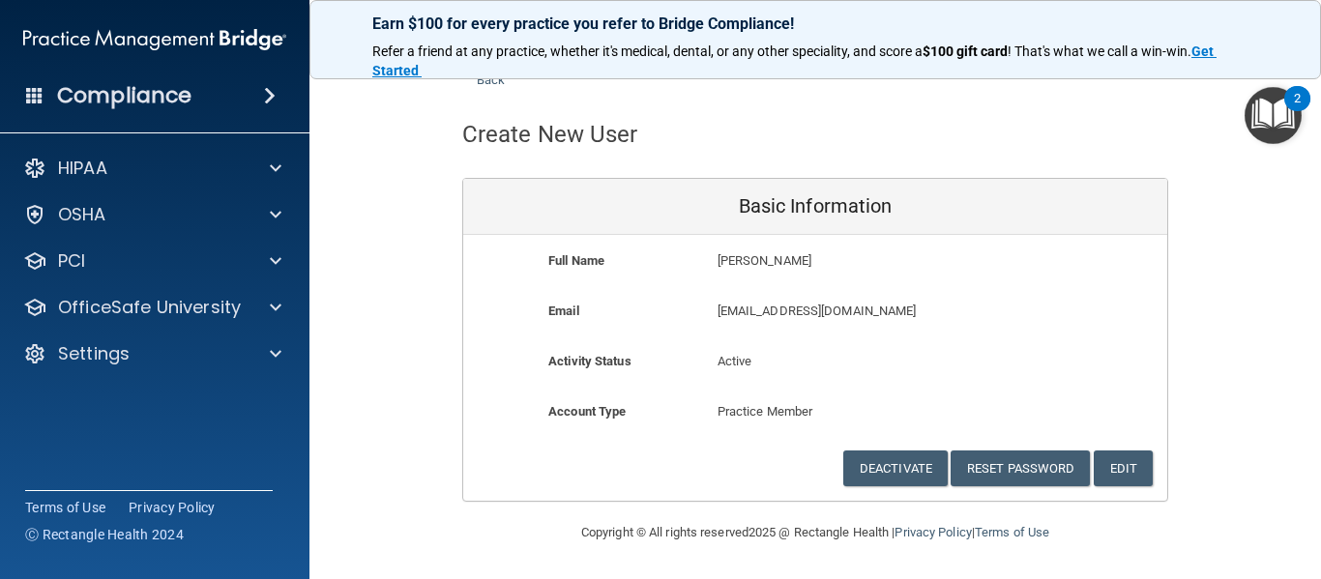
scroll to position [49, 0]
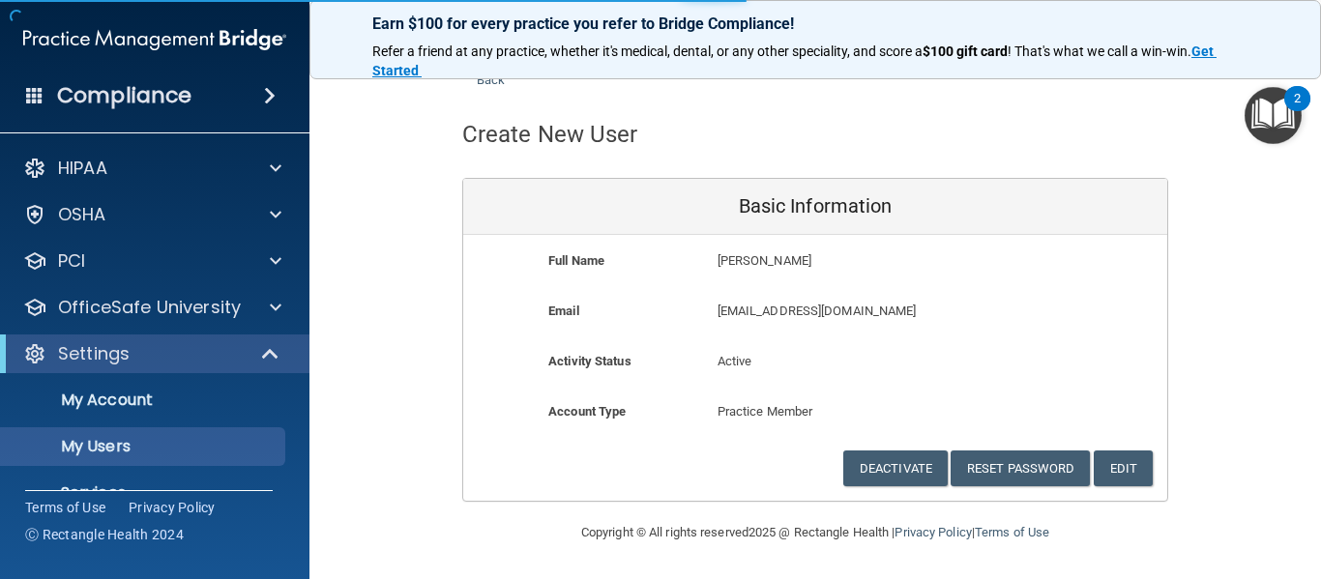
select select "20"
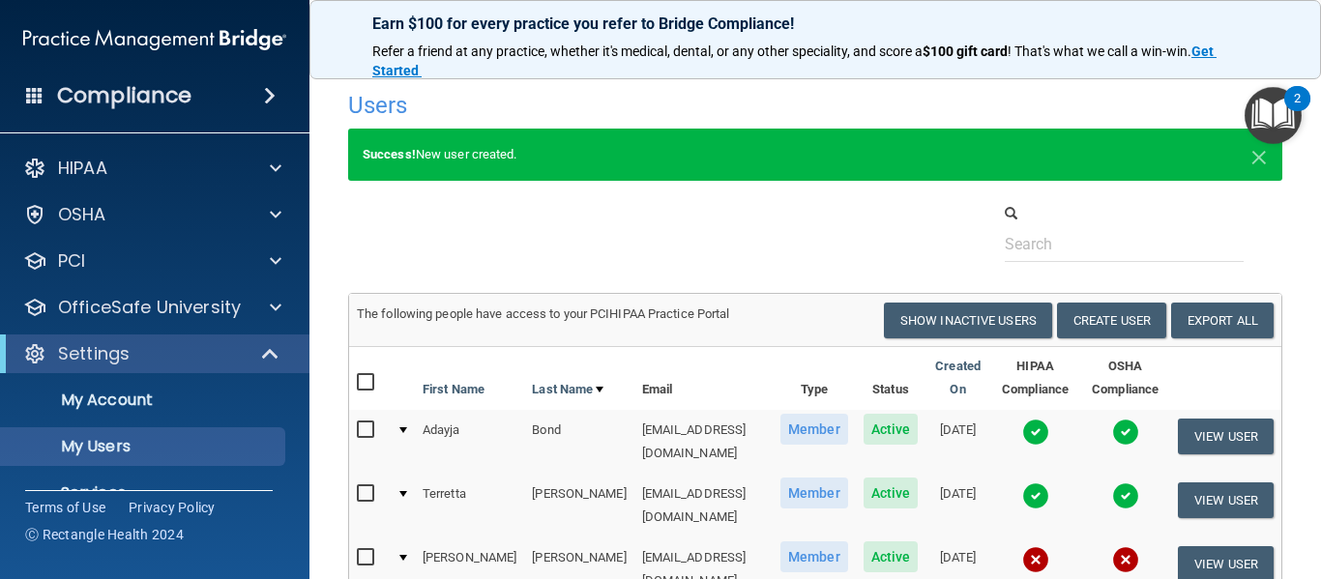
click at [512, 228] on div at bounding box center [815, 232] width 963 height 59
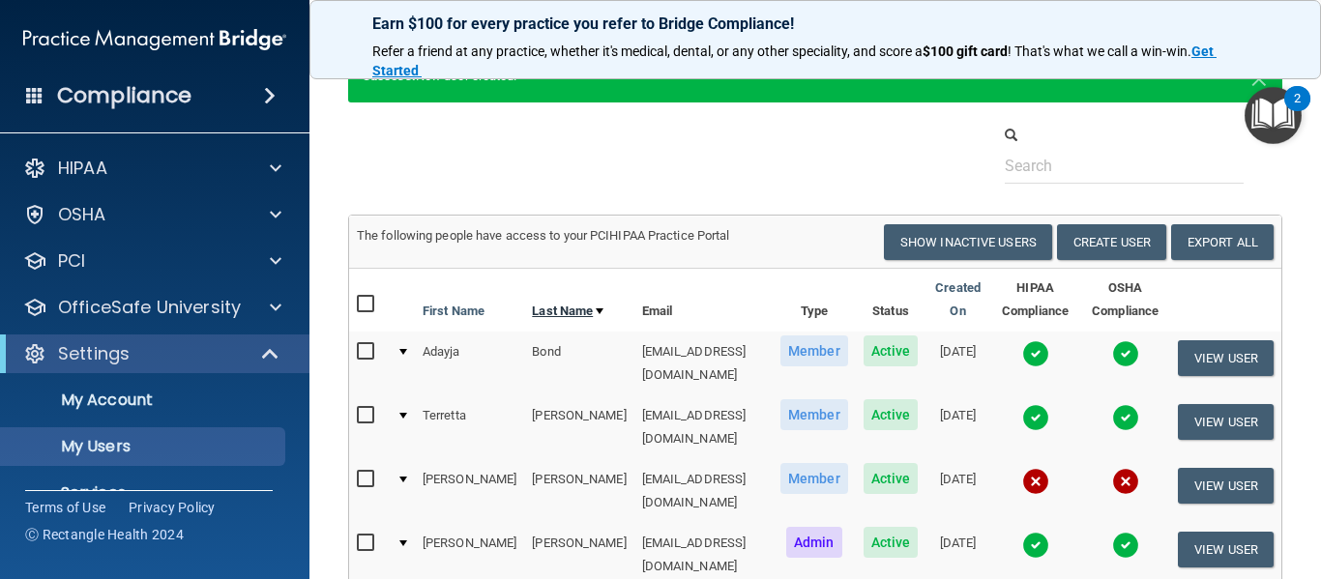
scroll to position [290, 0]
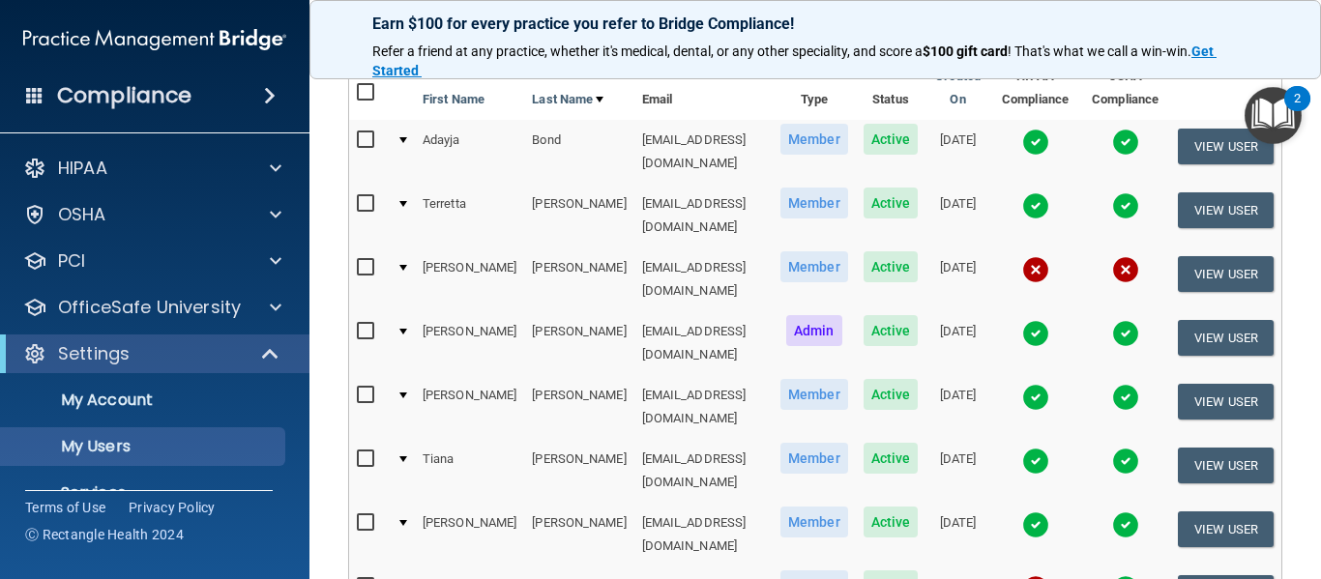
click at [634, 248] on td "yraid0810@gmail.com" at bounding box center [703, 280] width 138 height 64
click at [1189, 258] on button "View User" at bounding box center [1226, 274] width 96 height 36
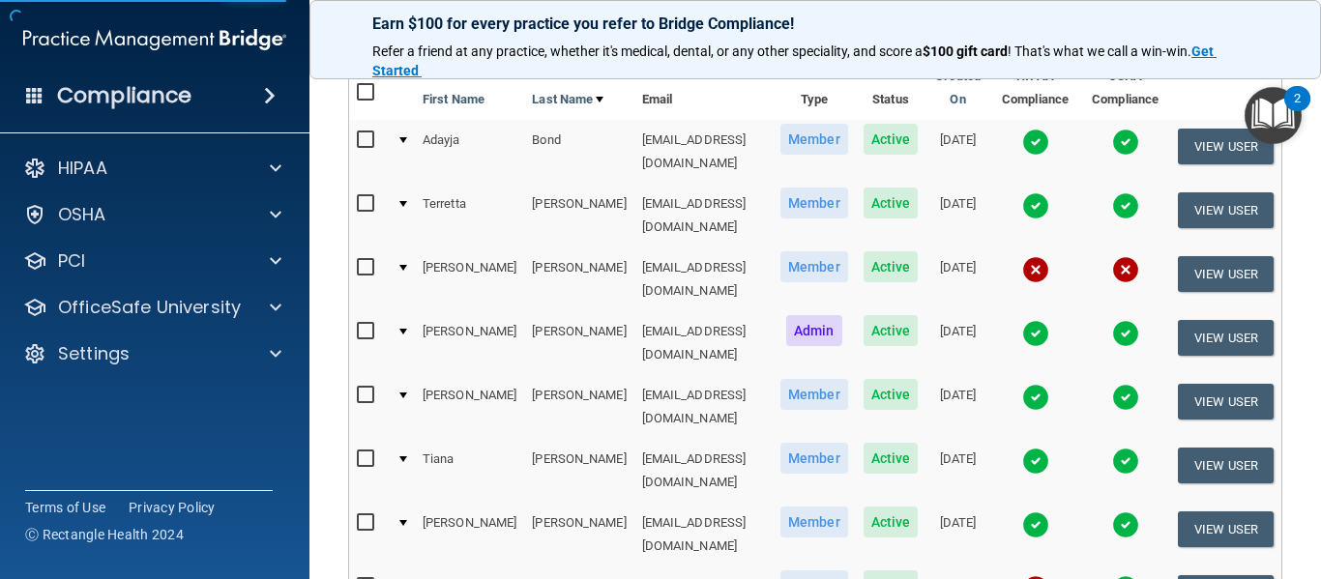
scroll to position [49, 0]
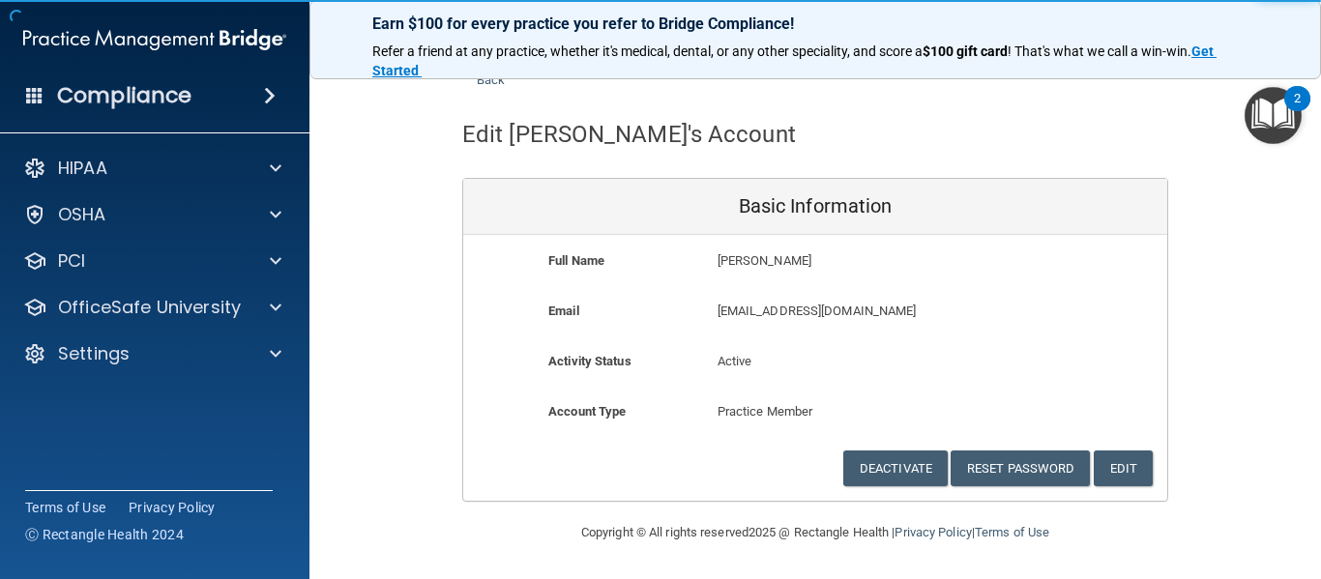
click at [830, 311] on p "yraid0810@gmail.com" at bounding box center [872, 311] width 309 height 23
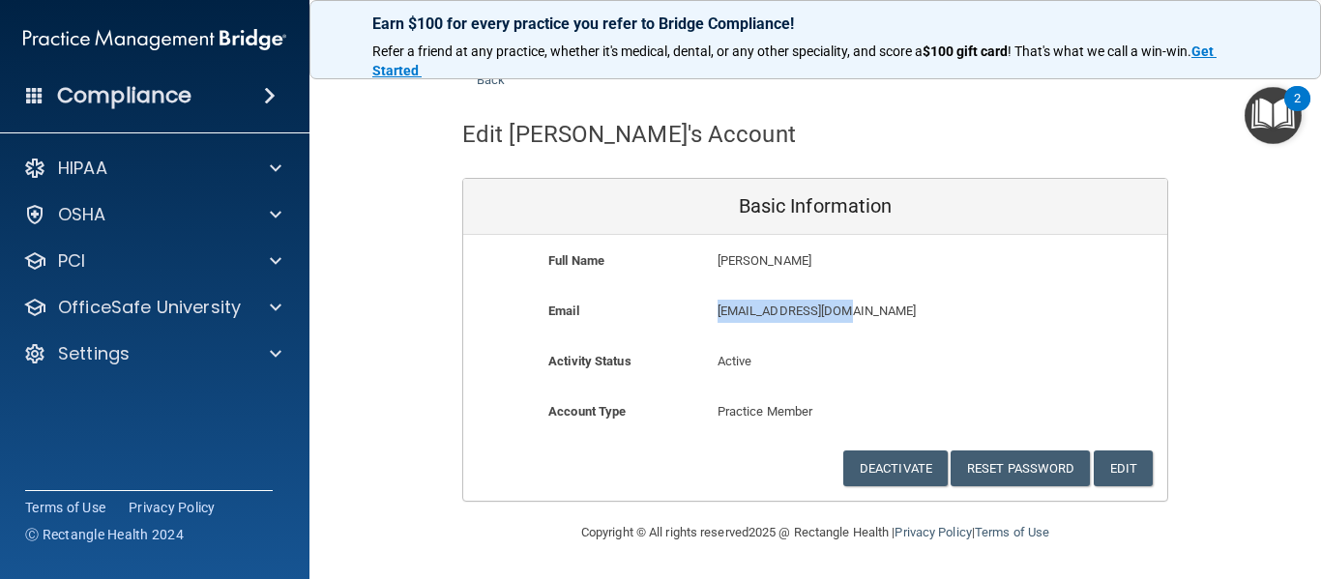
drag, startPoint x: 838, startPoint y: 311, endPoint x: 701, endPoint y: 314, distance: 137.4
click at [703, 314] on div "yraid0810@gmail.com yraid0810@gmail.com" at bounding box center [872, 318] width 338 height 36
copy p "yraid0810@gmail.com"
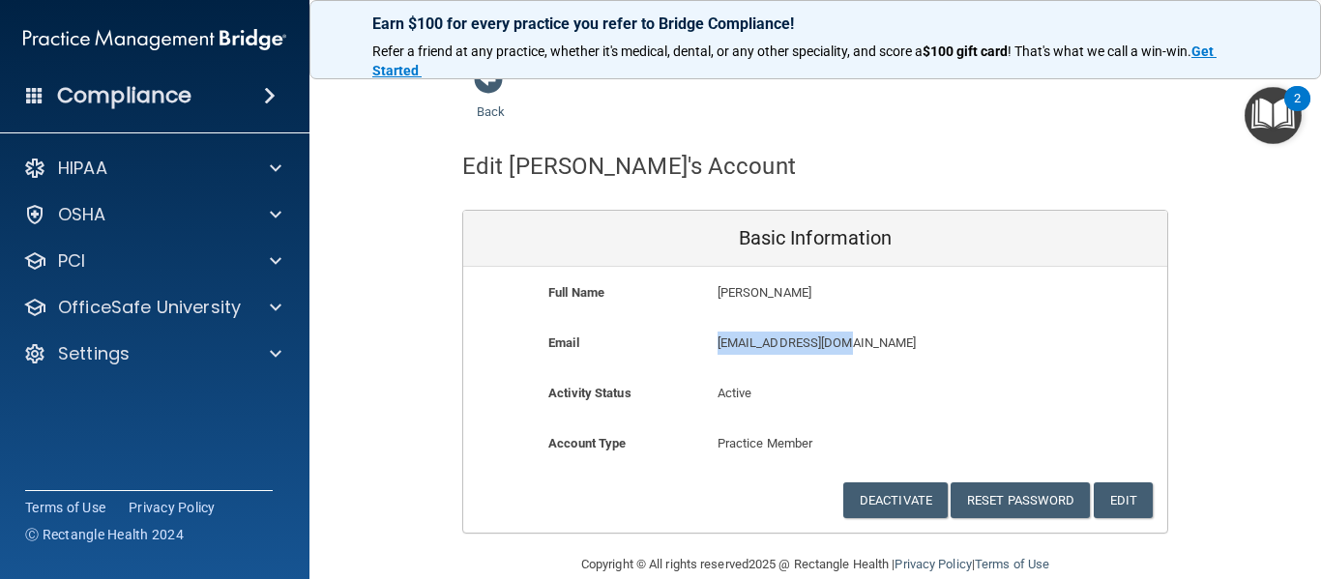
scroll to position [0, 0]
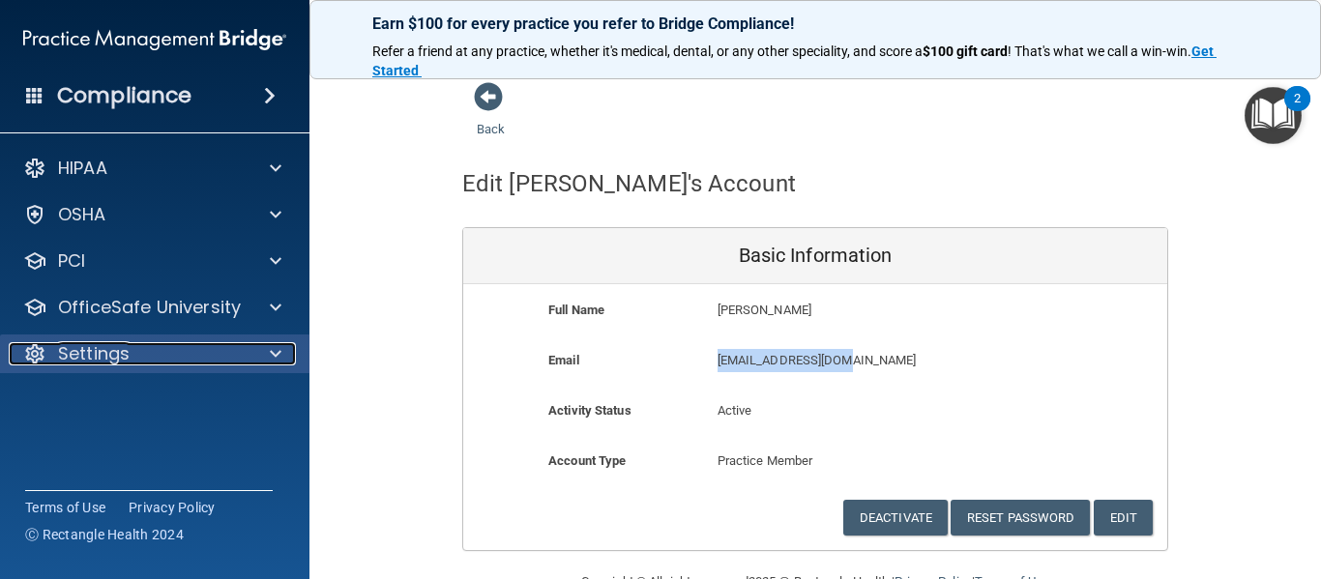
click at [109, 363] on p "Settings" at bounding box center [94, 353] width 72 height 23
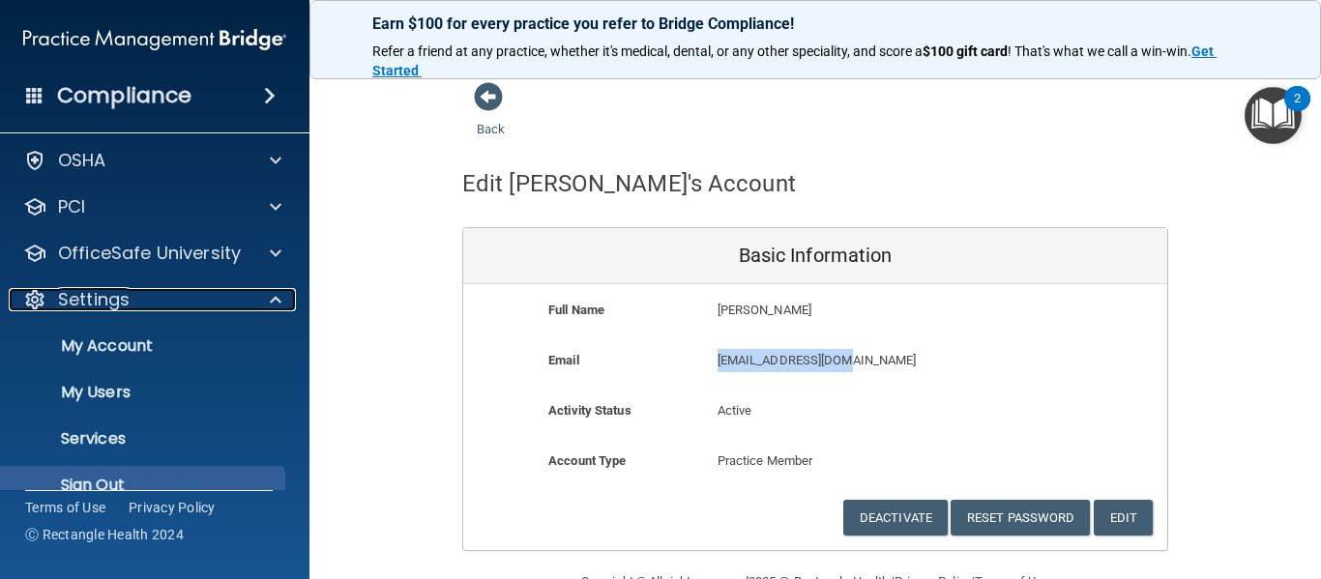
scroll to position [84, 0]
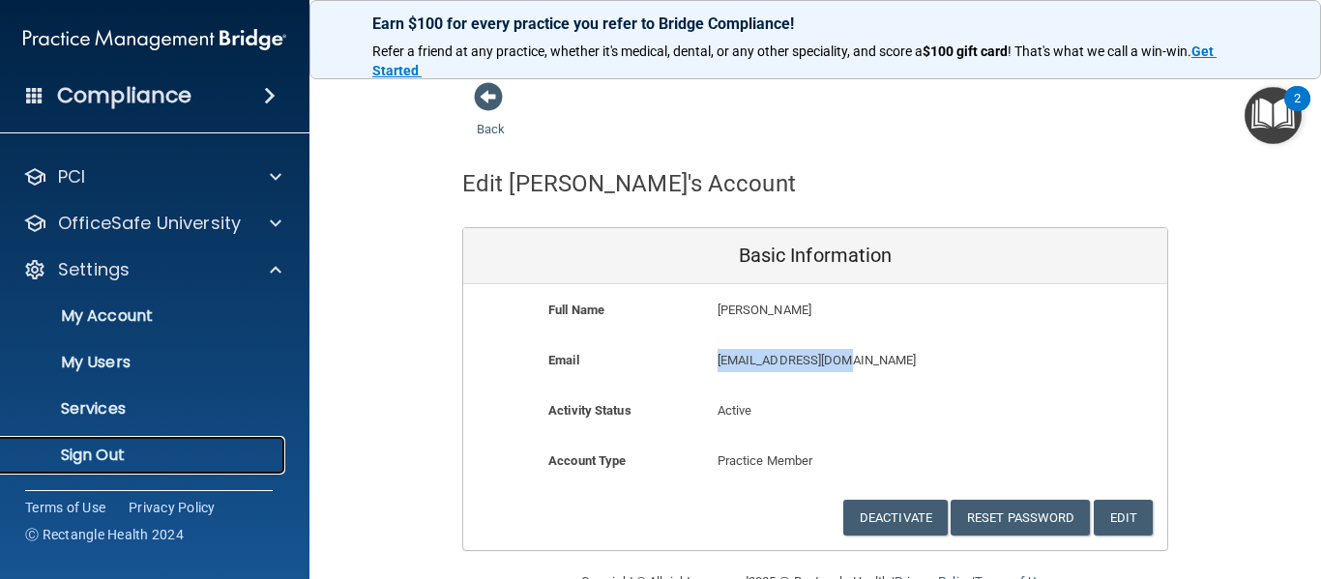
click at [116, 446] on p "Sign Out" at bounding box center [145, 455] width 264 height 19
